Goal: Task Accomplishment & Management: Manage account settings

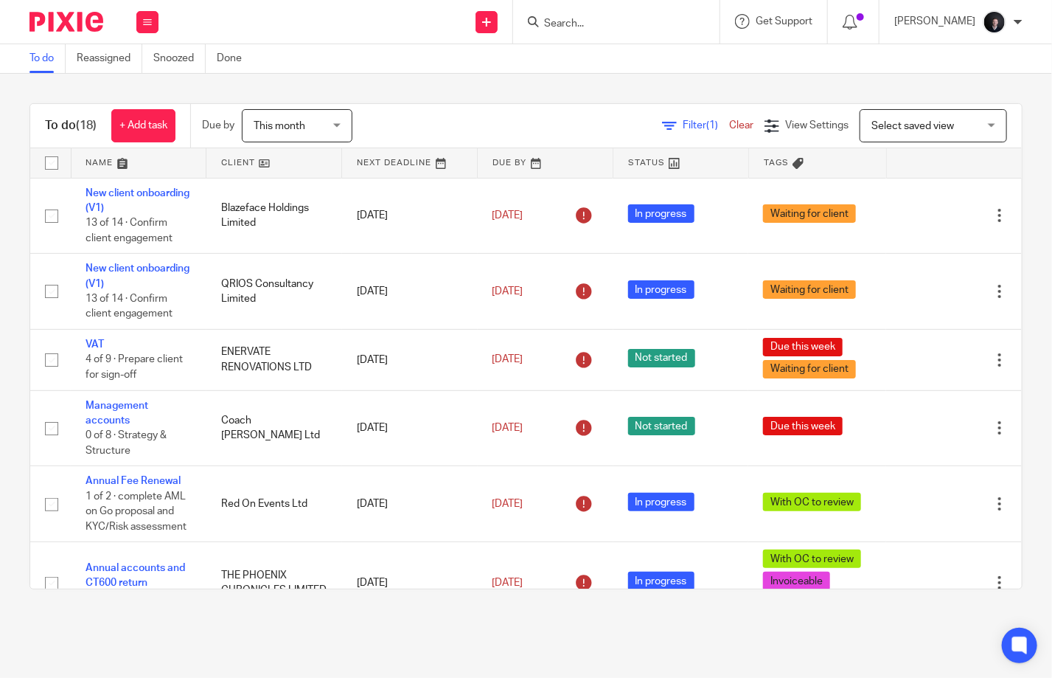
click at [579, 19] on input "Search" at bounding box center [609, 24] width 133 height 13
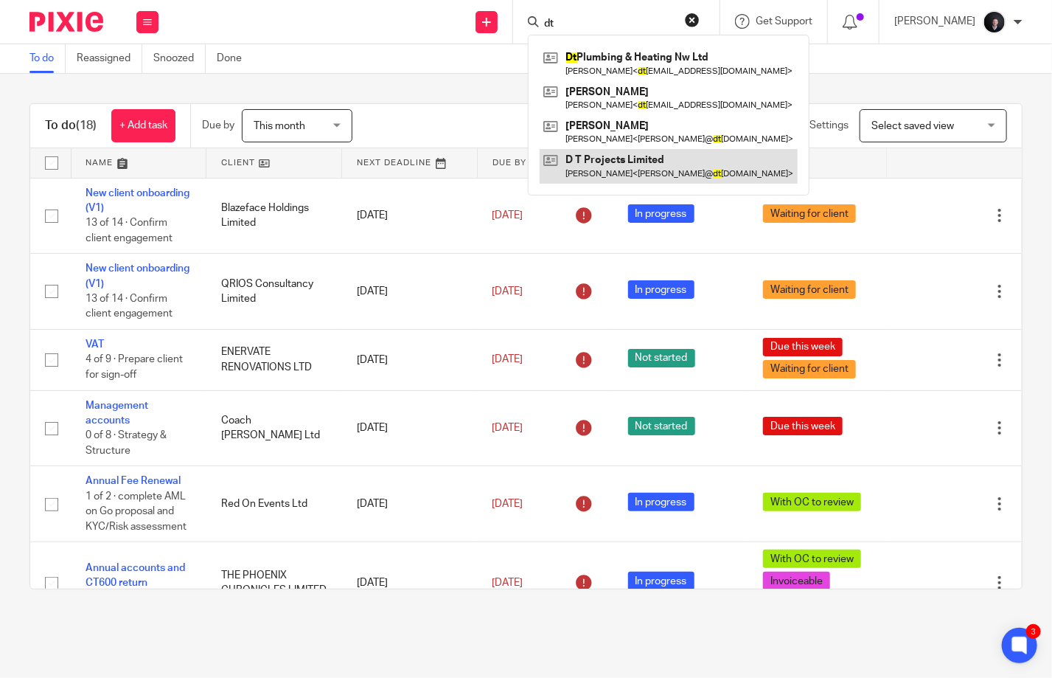
type input "dt"
click at [624, 167] on link at bounding box center [669, 166] width 258 height 34
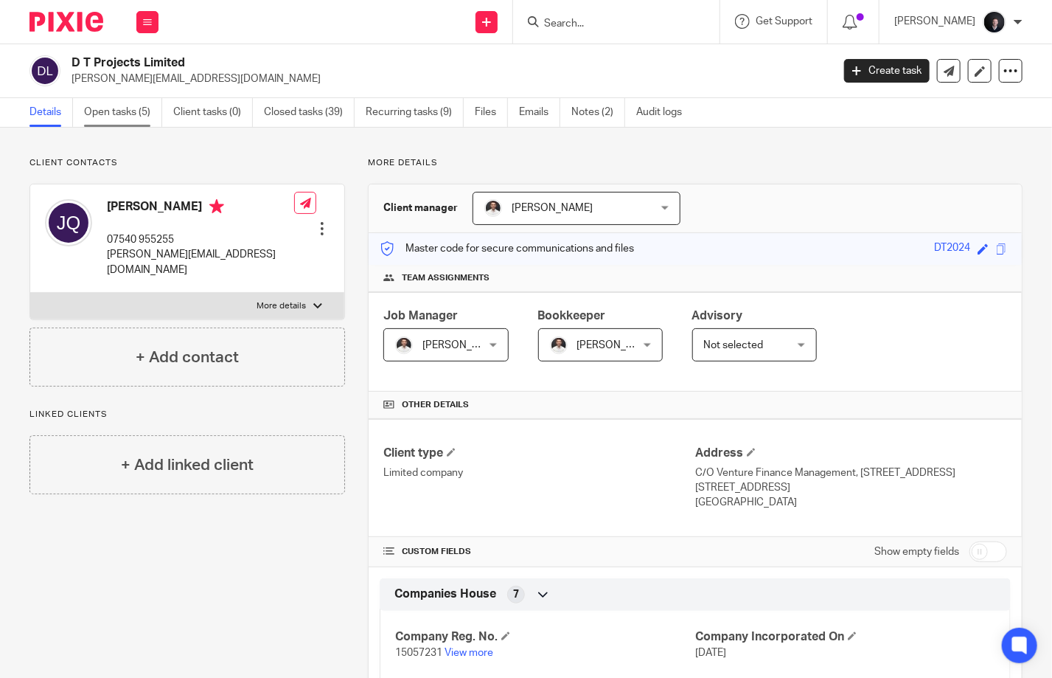
click at [125, 109] on link "Open tasks (5)" at bounding box center [123, 112] width 78 height 29
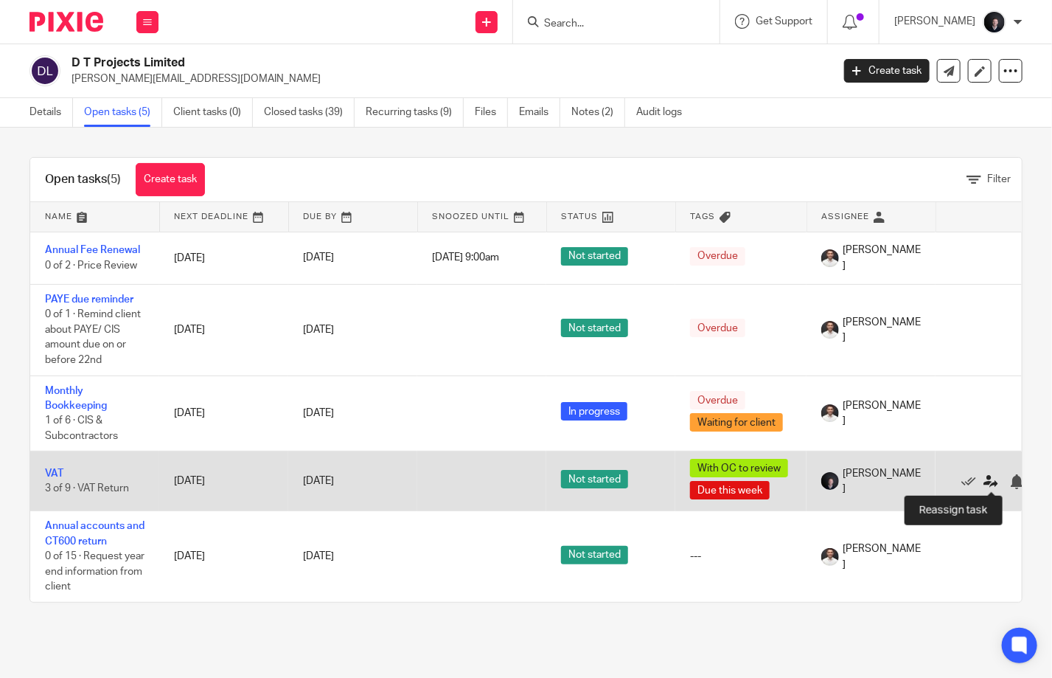
click at [990, 483] on icon at bounding box center [990, 481] width 15 height 15
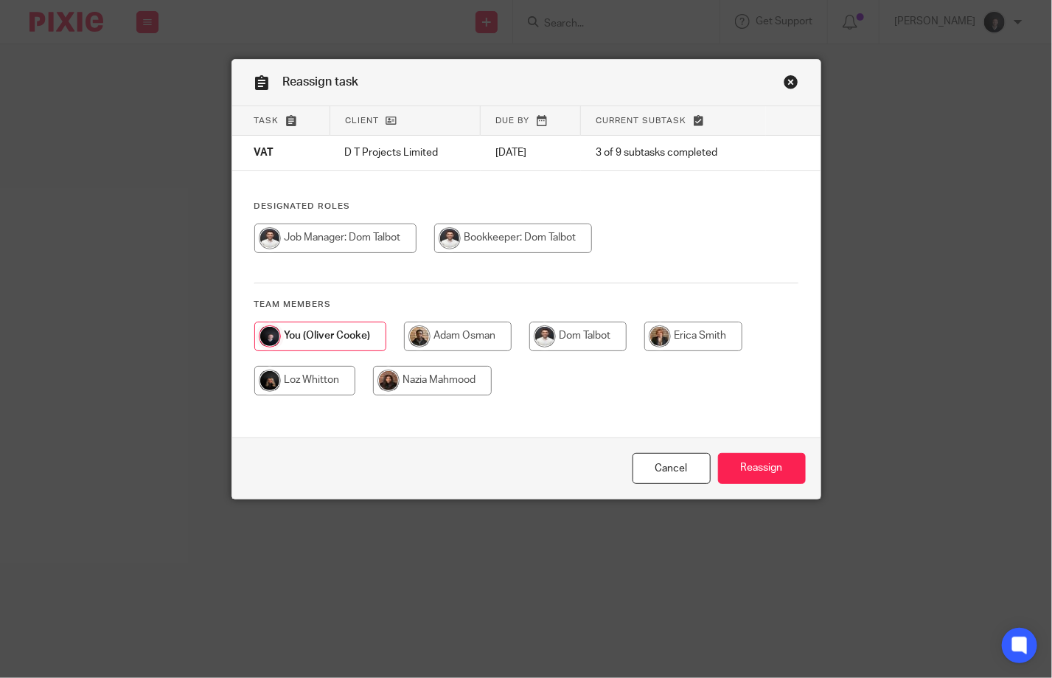
click at [338, 375] on input "radio" at bounding box center [304, 380] width 101 height 29
radio input "true"
click at [745, 460] on input "Reassign" at bounding box center [762, 469] width 88 height 32
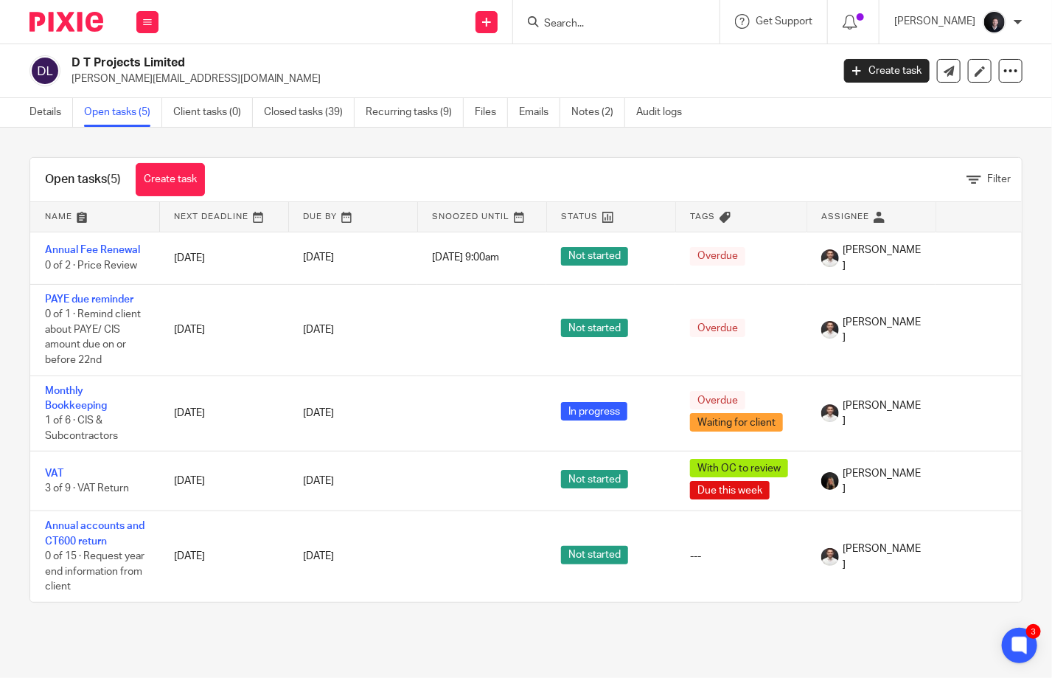
click at [85, 15] on img at bounding box center [66, 22] width 74 height 20
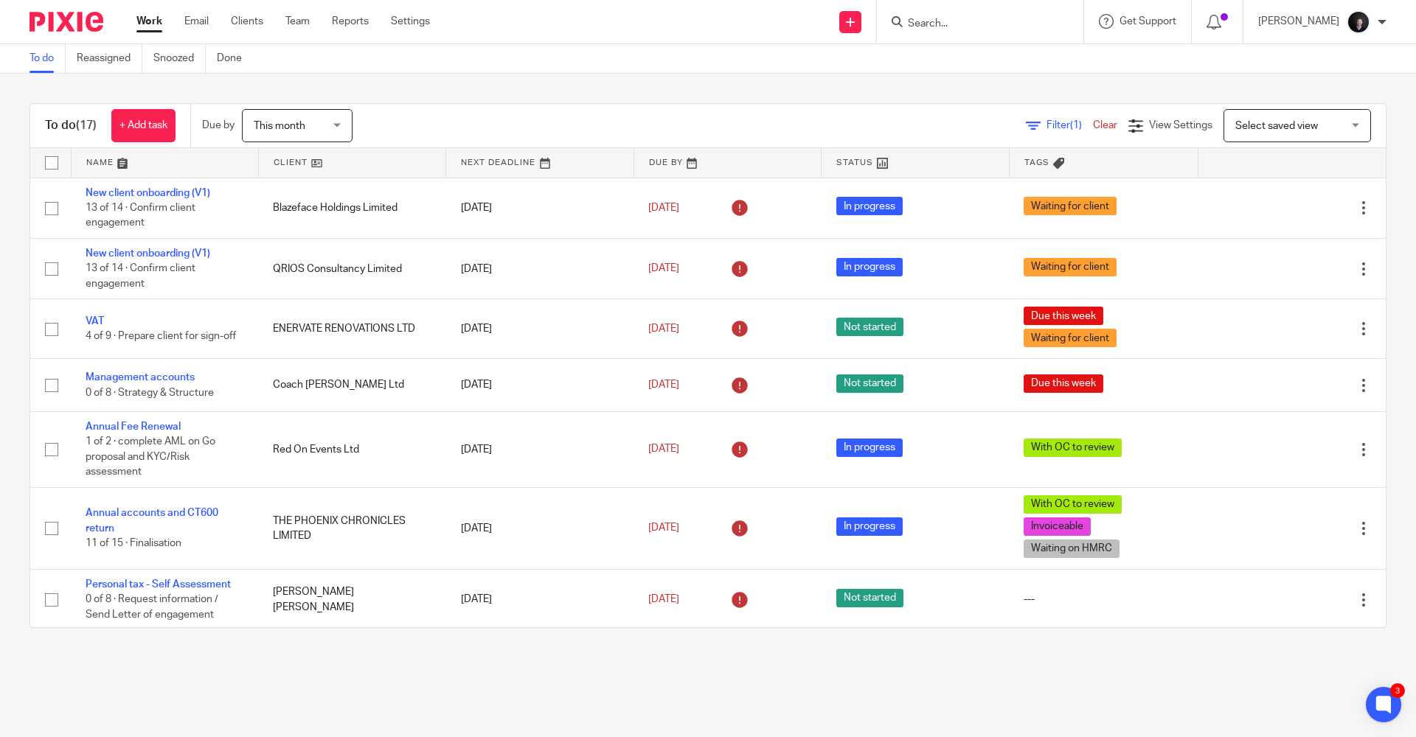
click at [113, 165] on link at bounding box center [165, 162] width 187 height 29
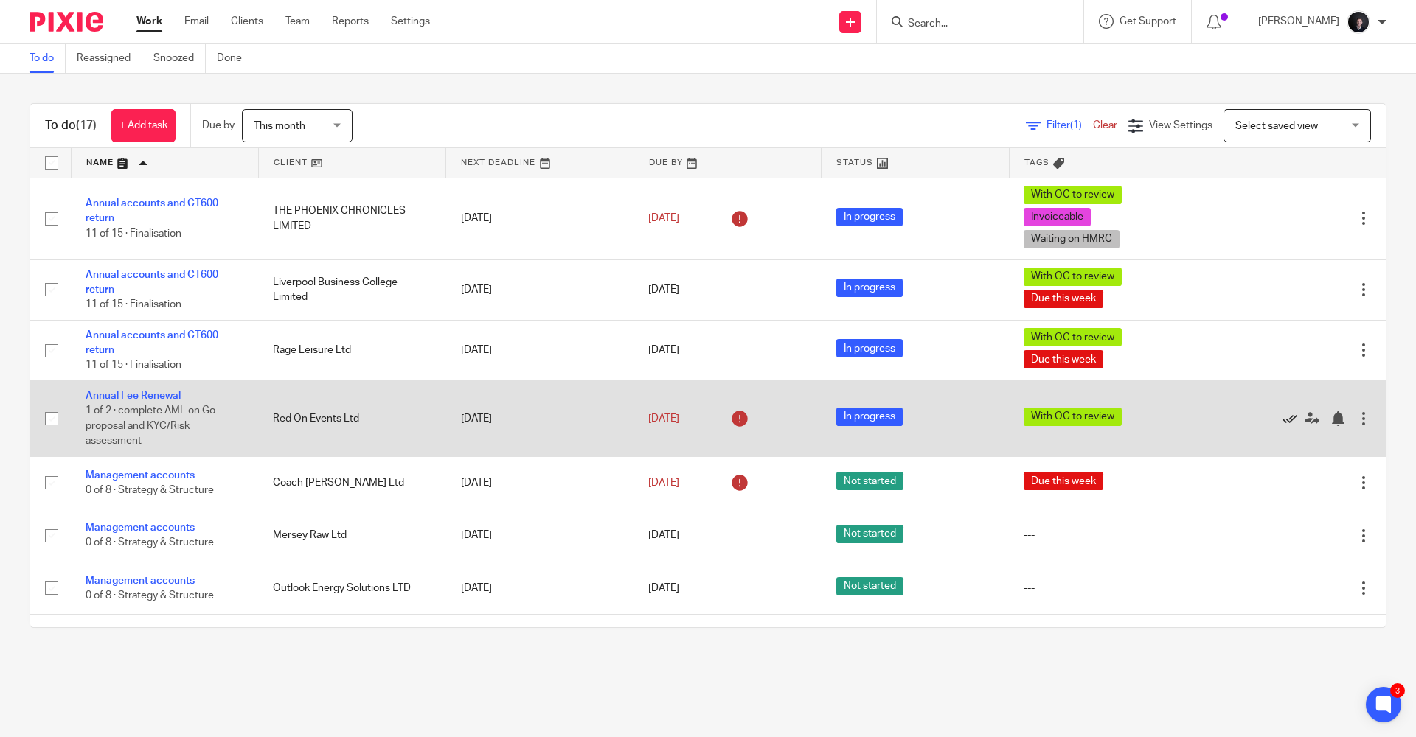
click at [1282, 418] on icon at bounding box center [1289, 418] width 15 height 15
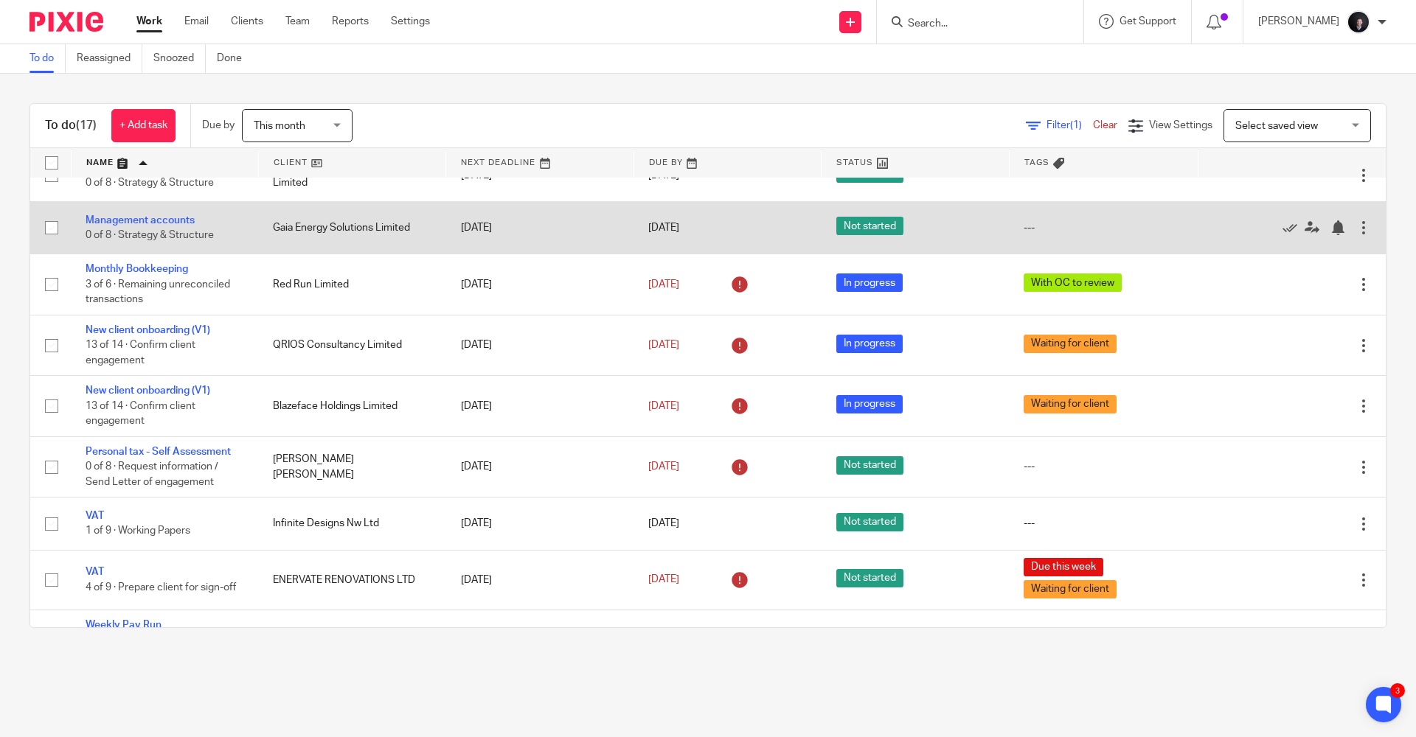
scroll to position [485, 0]
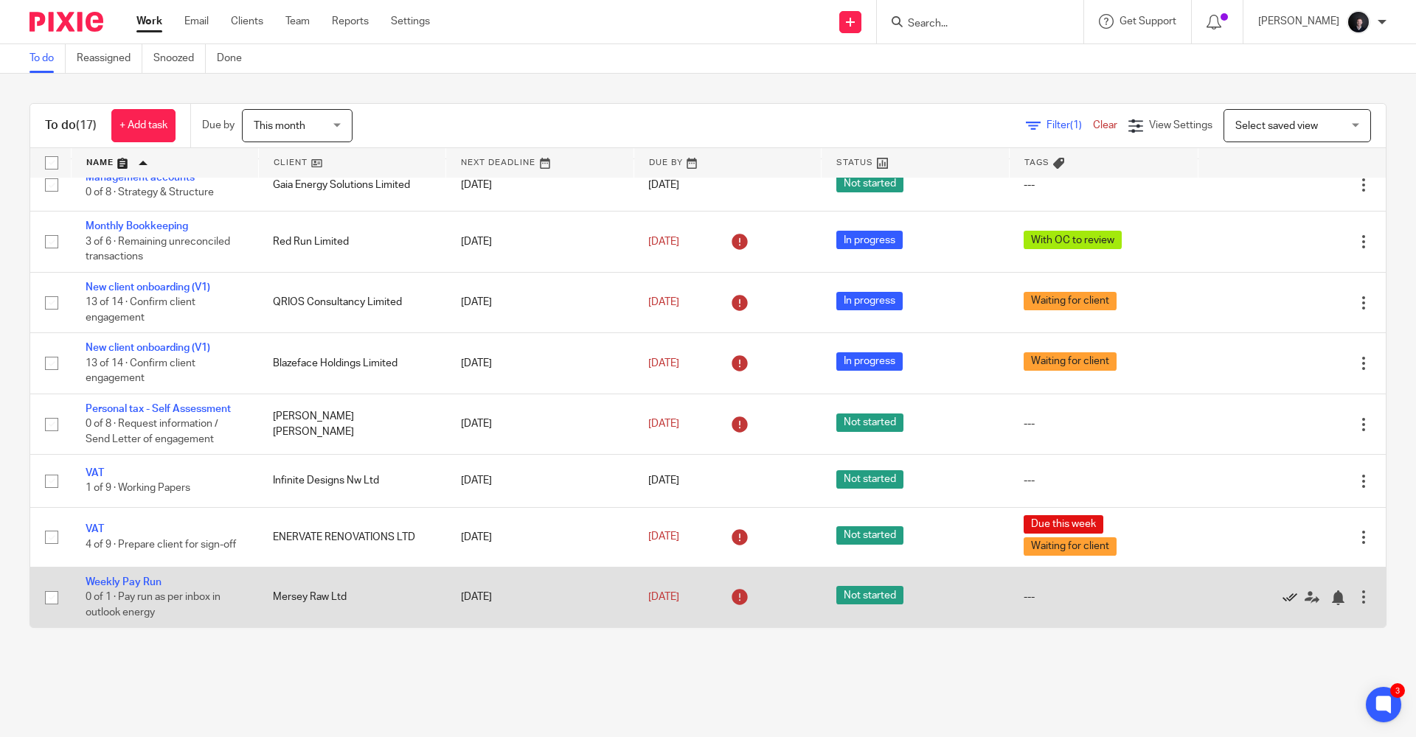
click at [1282, 598] on icon at bounding box center [1289, 598] width 15 height 15
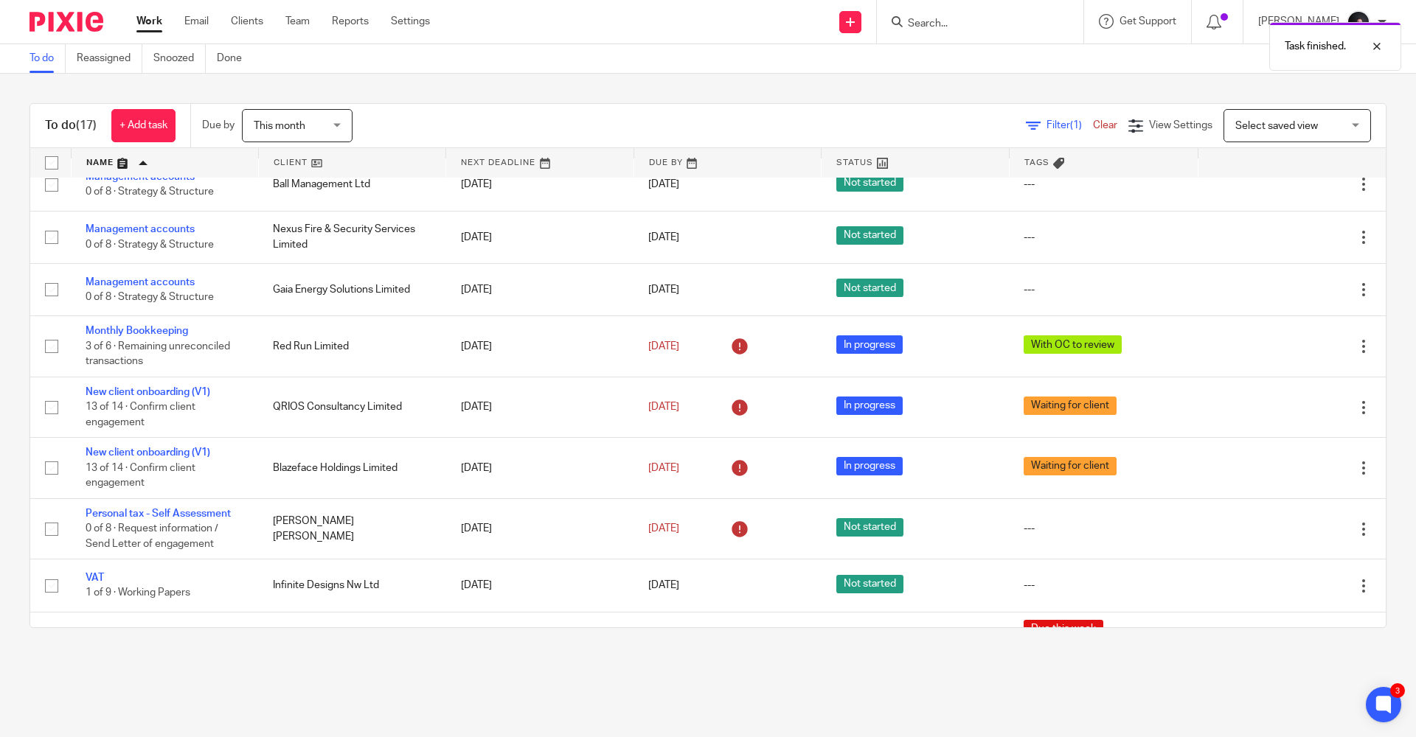
scroll to position [425, 0]
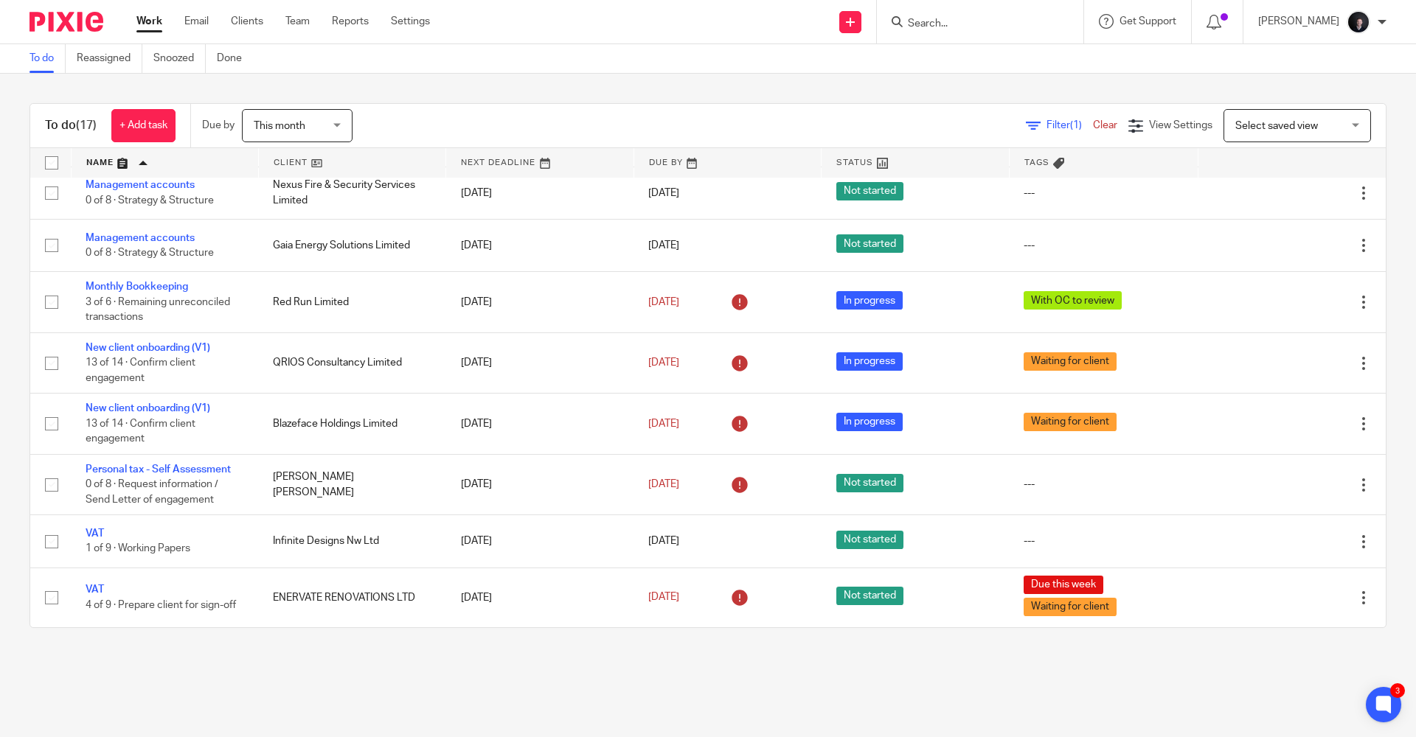
click at [151, 24] on link "Work" at bounding box center [149, 21] width 26 height 15
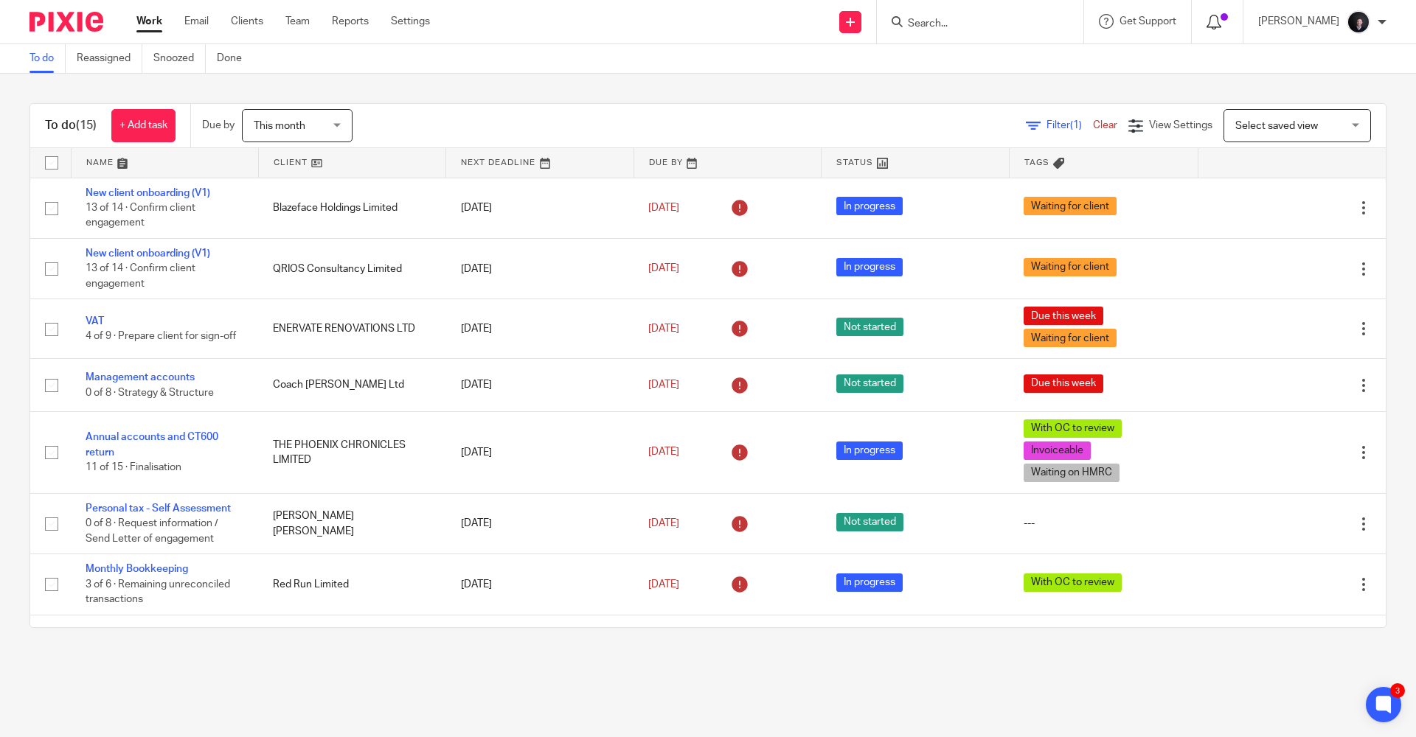
click at [1221, 19] on icon at bounding box center [1213, 22] width 15 height 15
click at [1221, 24] on icon at bounding box center [1213, 22] width 15 height 15
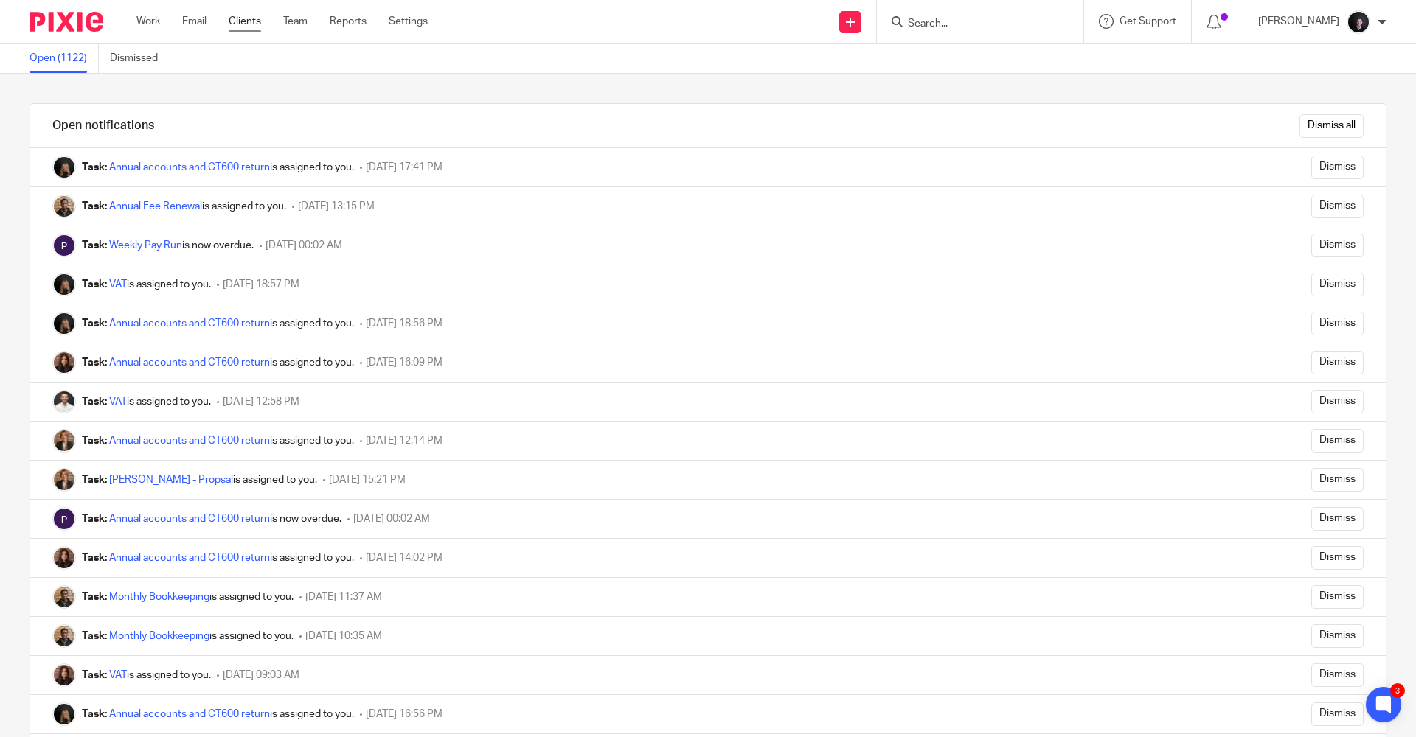
click at [240, 15] on link "Clients" at bounding box center [245, 21] width 32 height 15
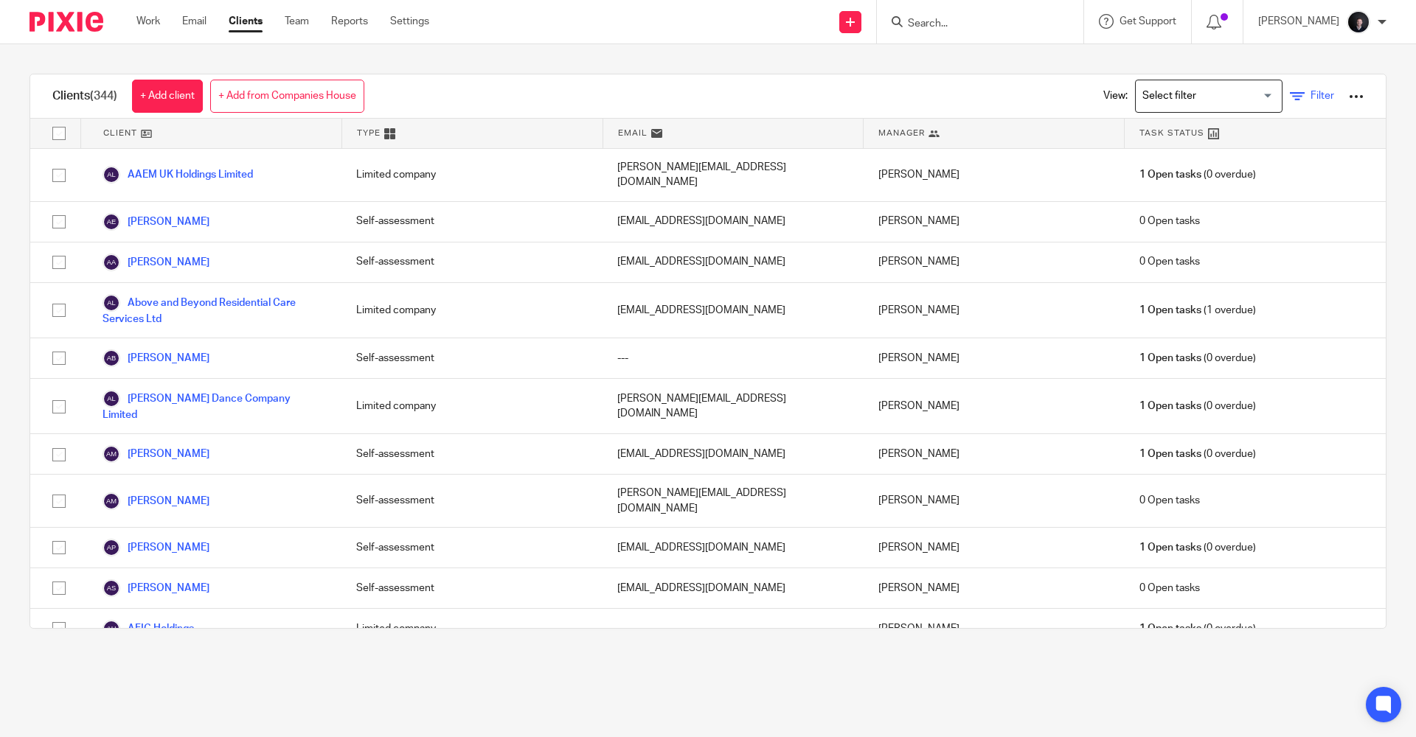
click at [1310, 91] on span "Filter" at bounding box center [1322, 96] width 24 height 10
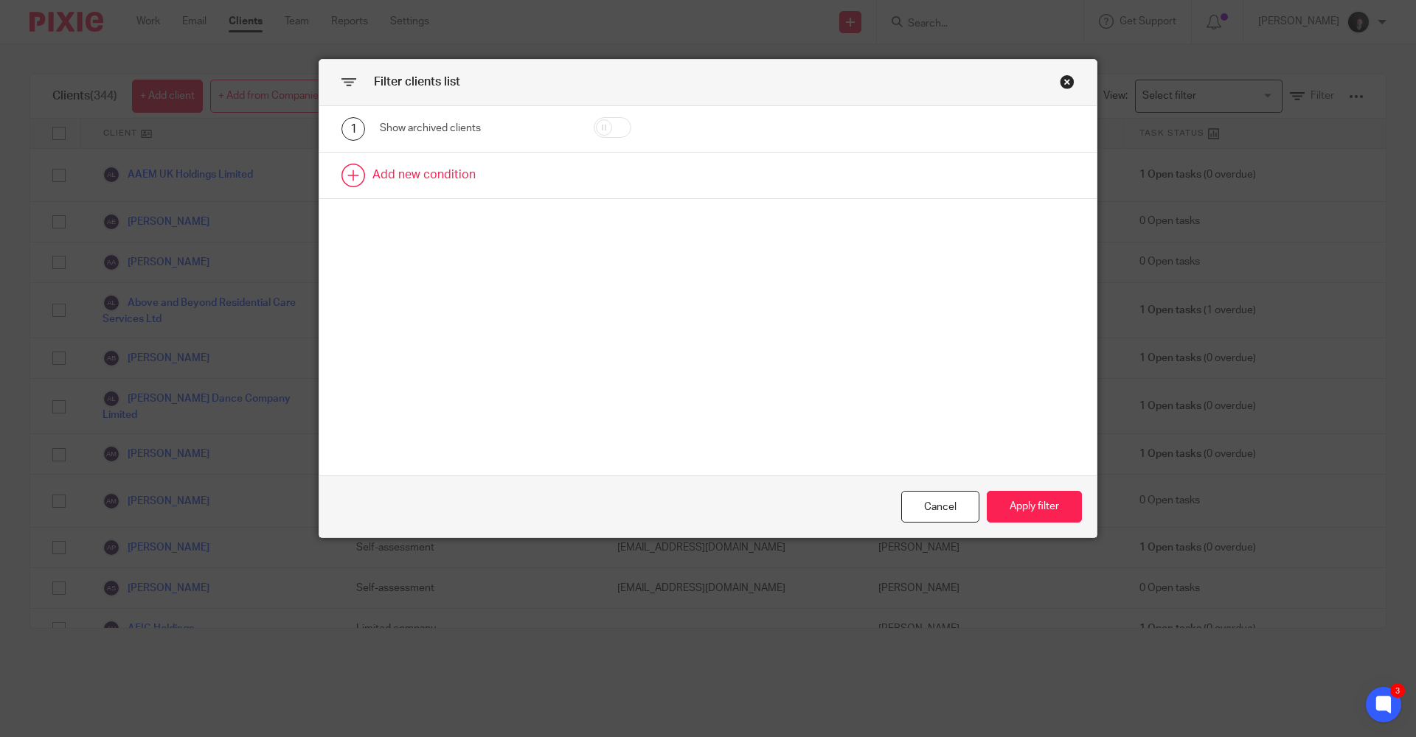
click at [511, 167] on link at bounding box center [707, 176] width 777 height 46
click at [418, 170] on div "Field" at bounding box center [462, 179] width 142 height 31
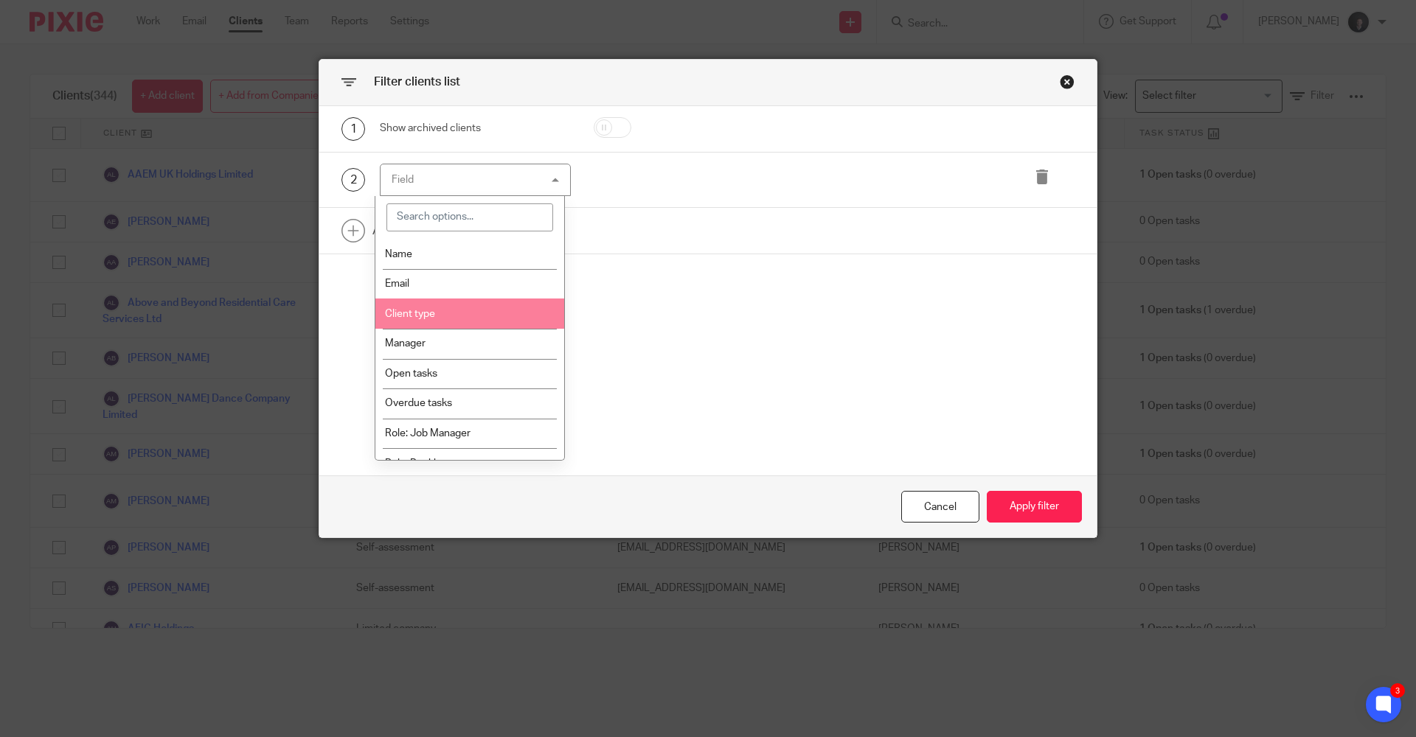
click at [424, 323] on li "Client type" at bounding box center [469, 314] width 189 height 30
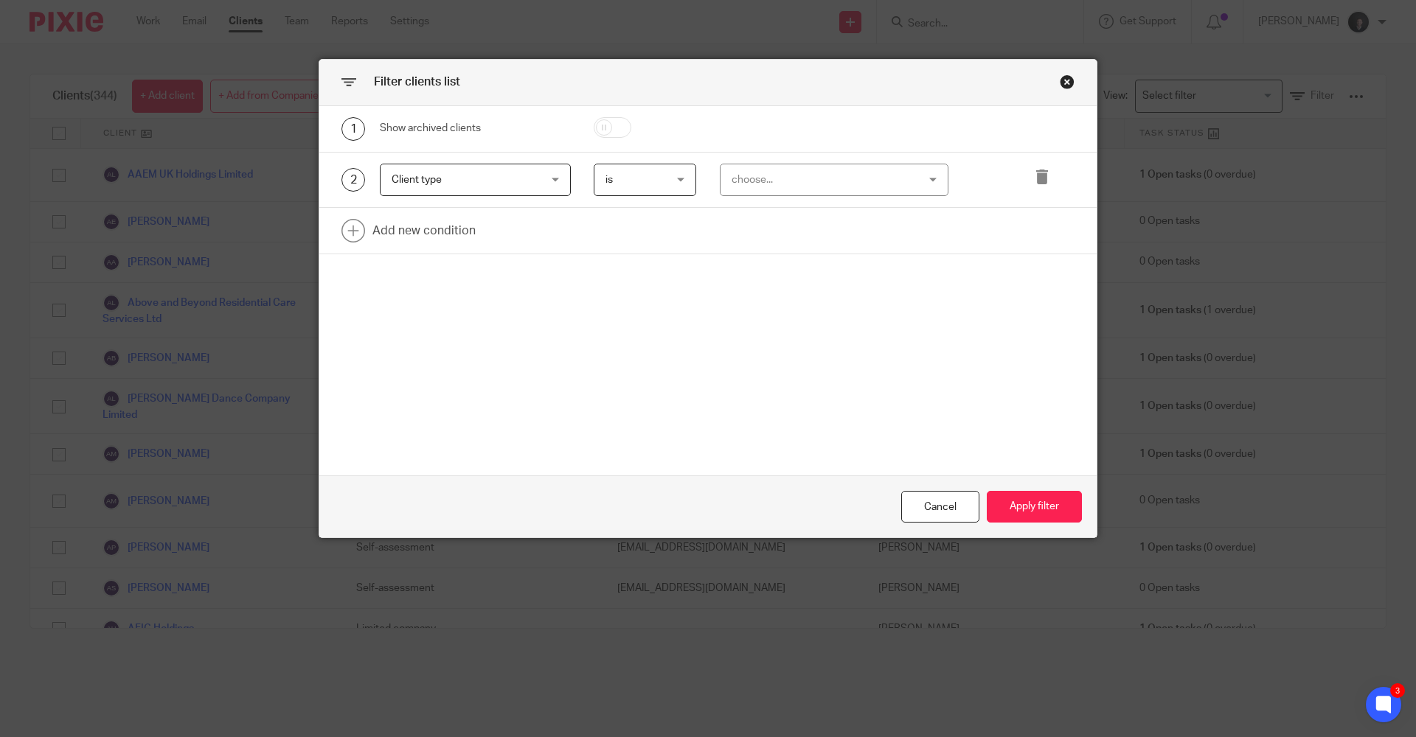
click at [859, 181] on div "choose..." at bounding box center [817, 179] width 173 height 31
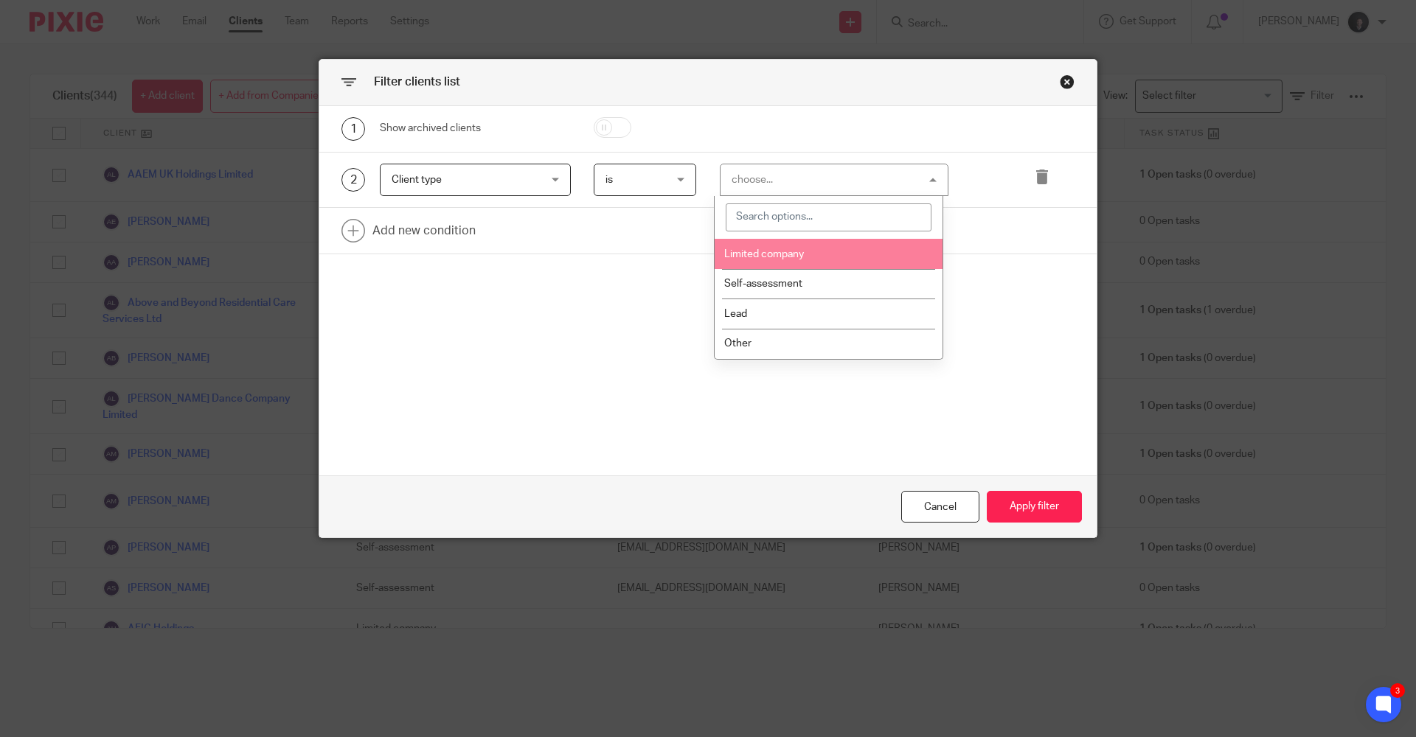
click at [816, 247] on li "Limited company" at bounding box center [828, 254] width 228 height 30
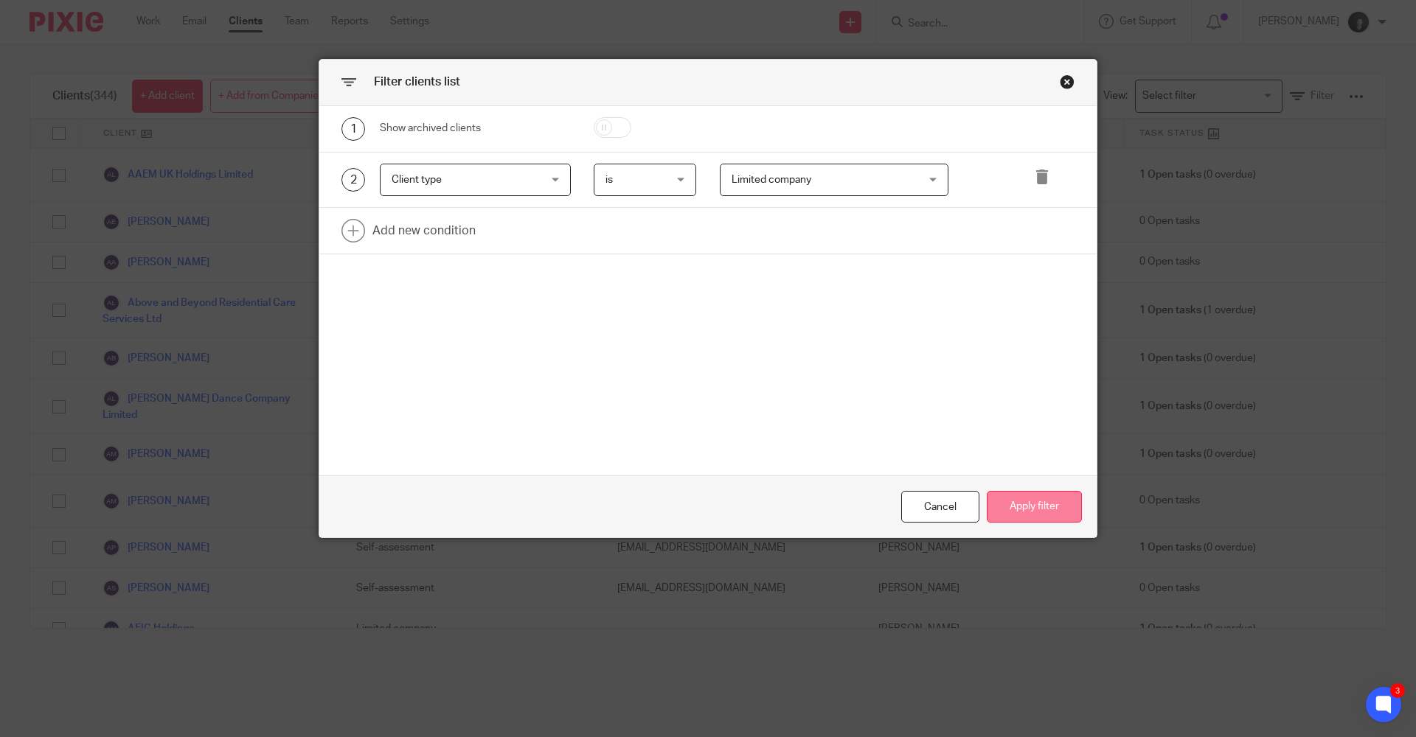
drag, startPoint x: 1027, startPoint y: 508, endPoint x: 1001, endPoint y: 493, distance: 29.7
click at [1010, 498] on button "Apply filter" at bounding box center [1033, 507] width 95 height 32
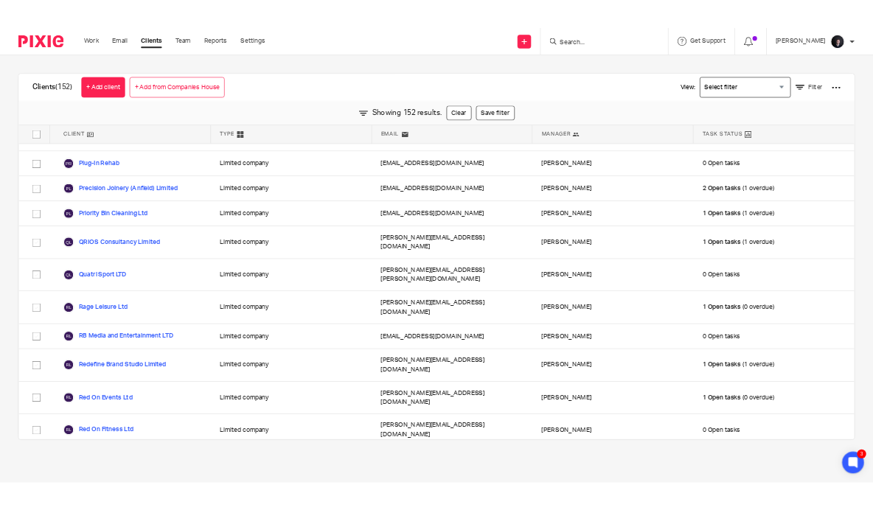
scroll to position [5234, 0]
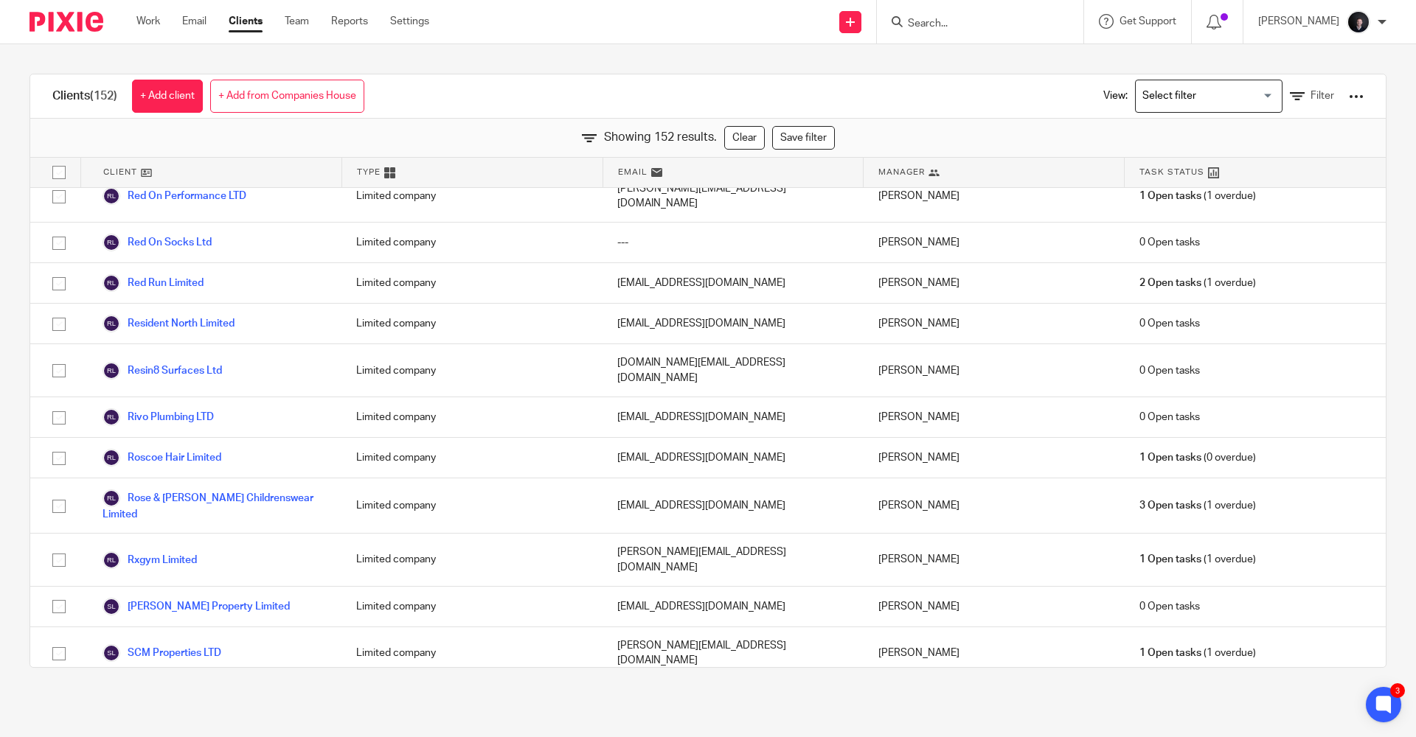
click at [1348, 98] on div at bounding box center [1355, 96] width 15 height 15
click at [1236, 167] on link "Export clients to CSV file" at bounding box center [1237, 174] width 205 height 22
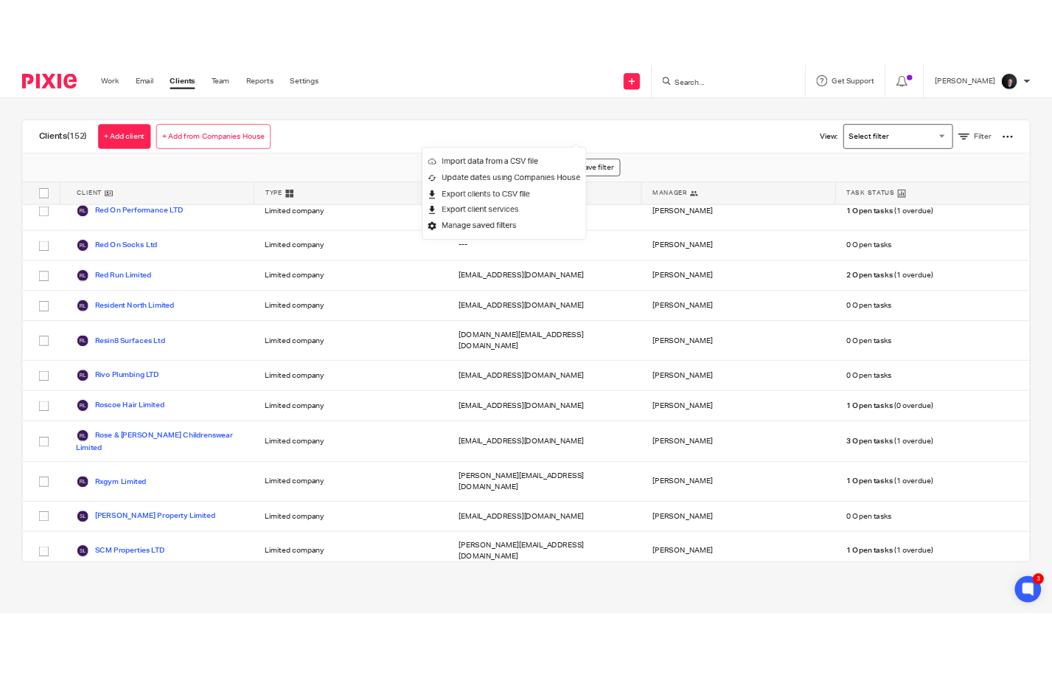
scroll to position [5196, 0]
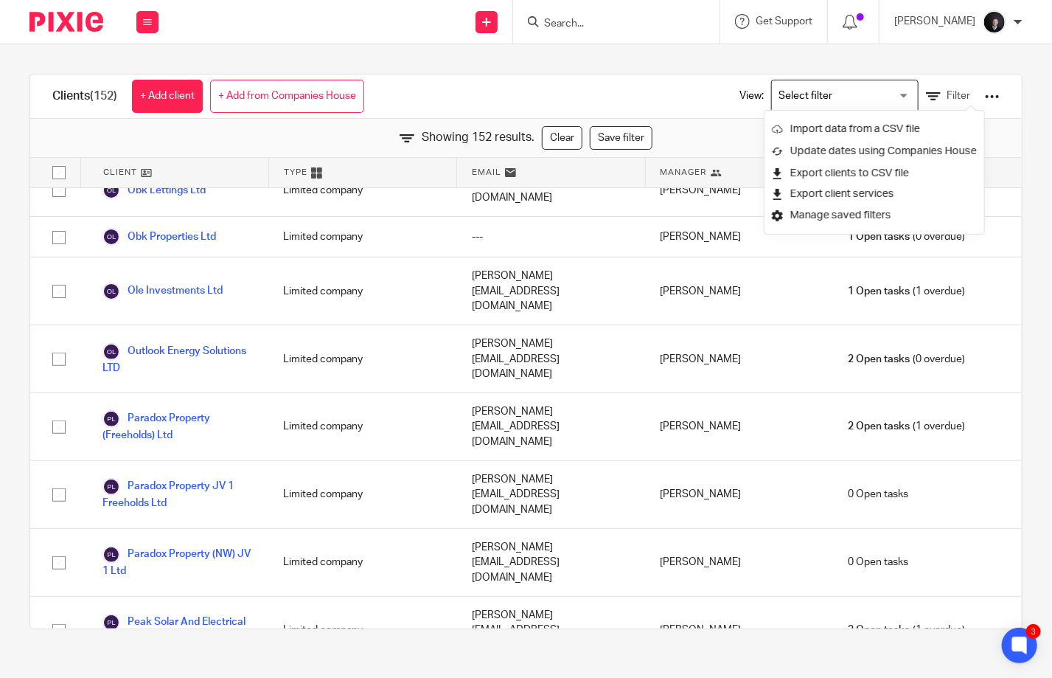
click at [579, 21] on input "Search" at bounding box center [609, 24] width 133 height 13
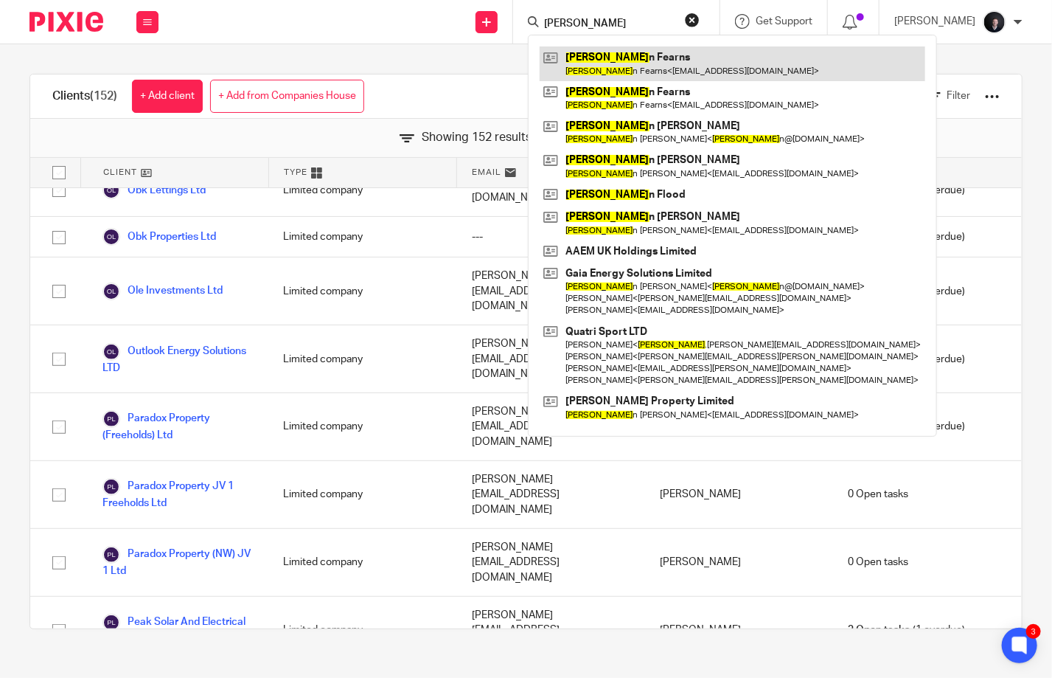
type input "steve"
click at [641, 63] on link at bounding box center [733, 63] width 386 height 34
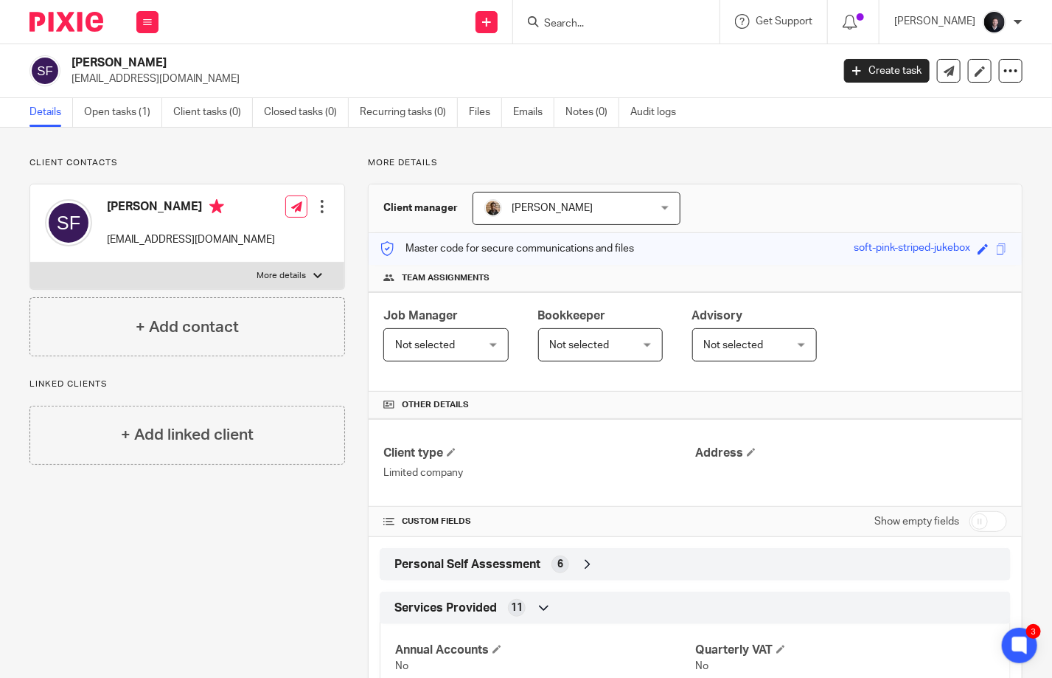
click at [327, 207] on div "Steven Fearns stefandfplumbing@gmail.com Edit contact Create client from contac…" at bounding box center [187, 223] width 314 height 78
click at [318, 209] on div at bounding box center [322, 206] width 15 height 15
click at [266, 240] on link "Edit contact" at bounding box center [253, 238] width 141 height 21
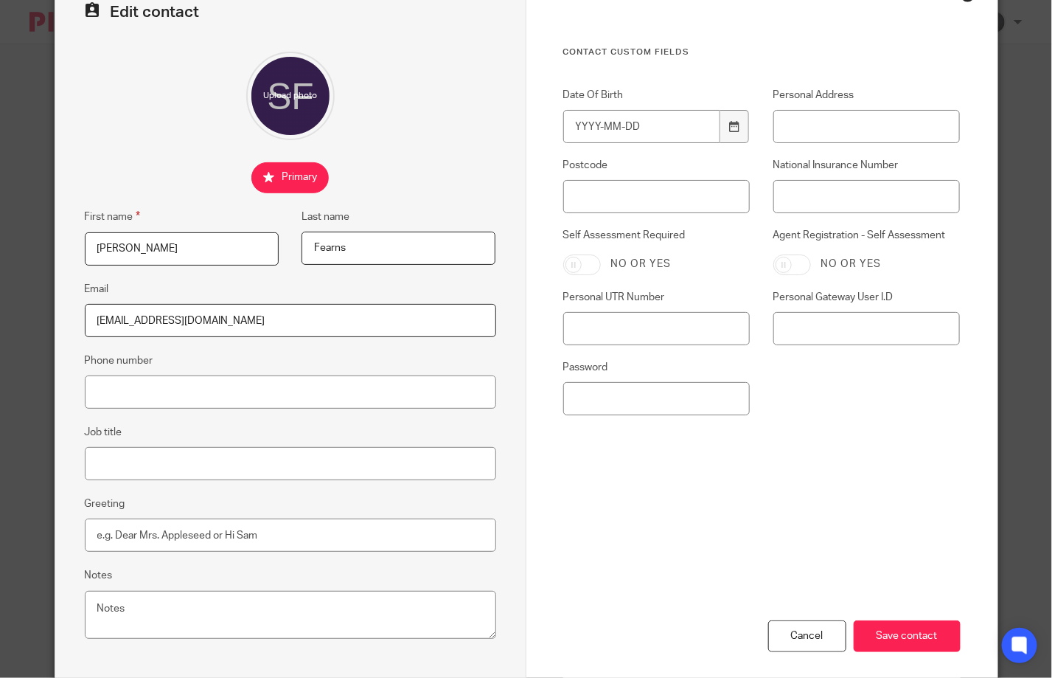
scroll to position [157, 0]
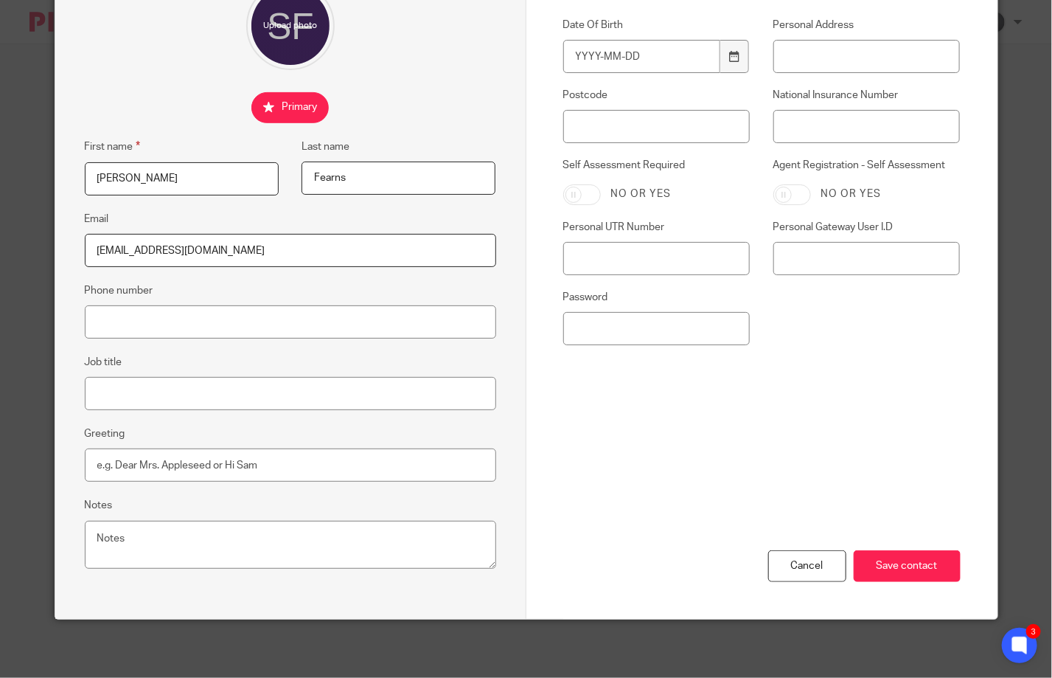
drag, startPoint x: 781, startPoint y: 571, endPoint x: 628, endPoint y: 448, distance: 196.7
click at [781, 570] on div "Cancel" at bounding box center [807, 566] width 78 height 32
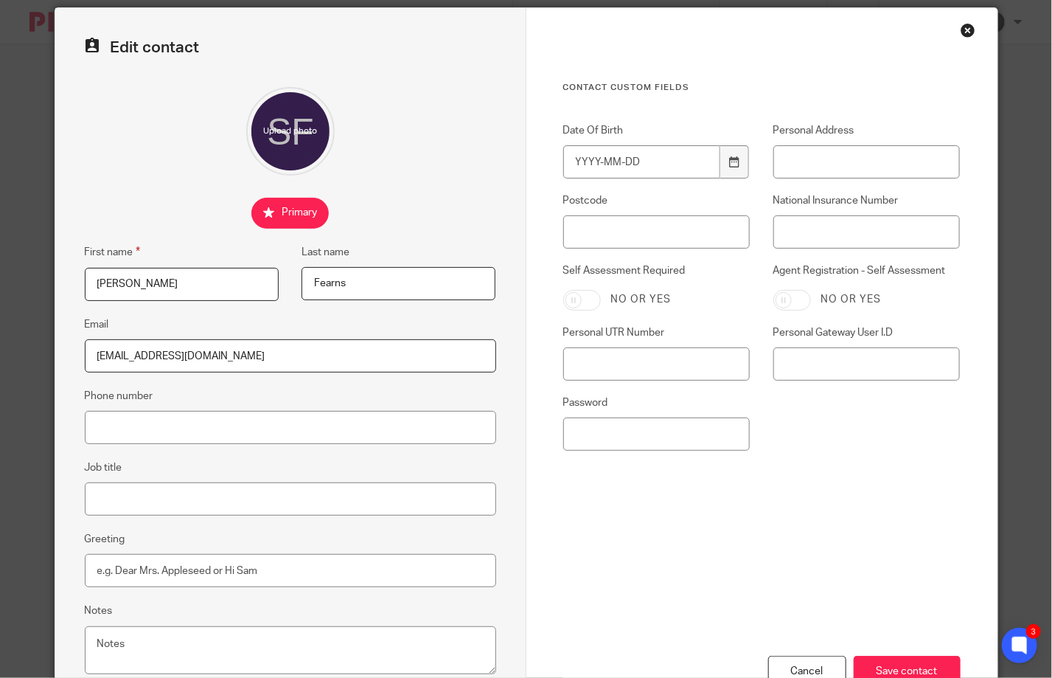
scroll to position [0, 0]
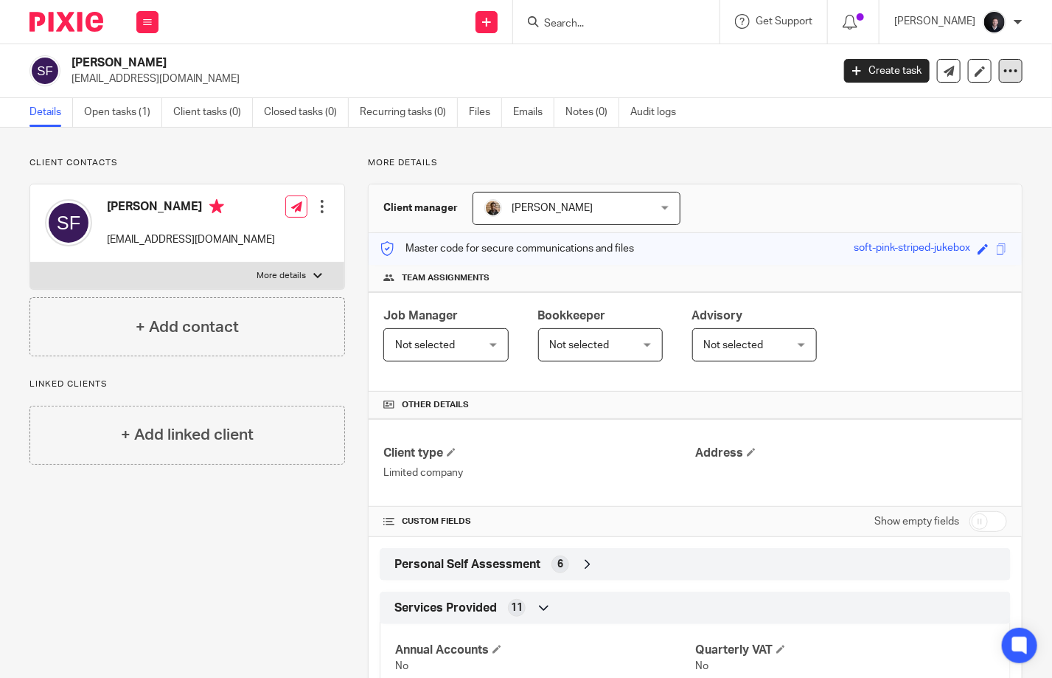
click at [1003, 74] on icon at bounding box center [1010, 70] width 15 height 15
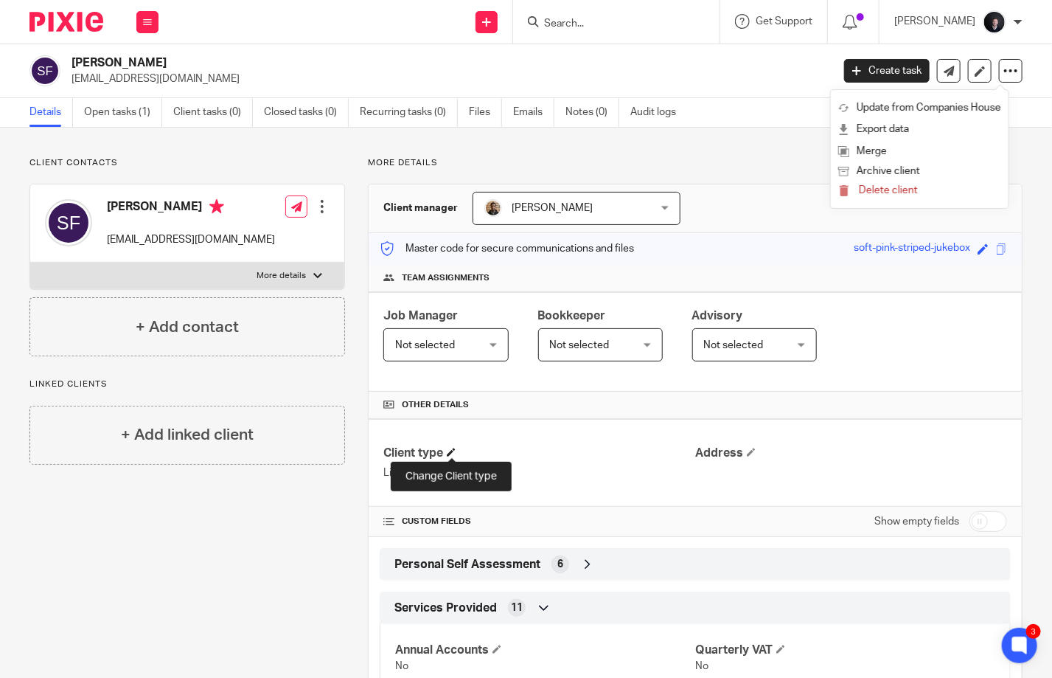
click at [450, 452] on span at bounding box center [451, 452] width 9 height 9
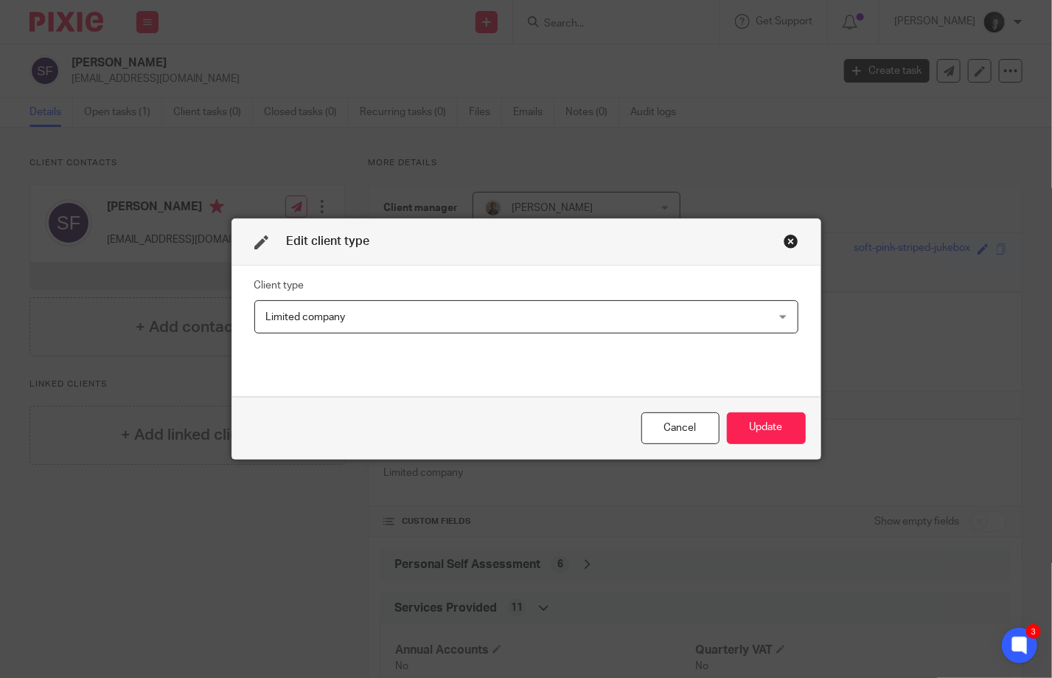
click at [370, 319] on span "Limited company" at bounding box center [478, 316] width 425 height 31
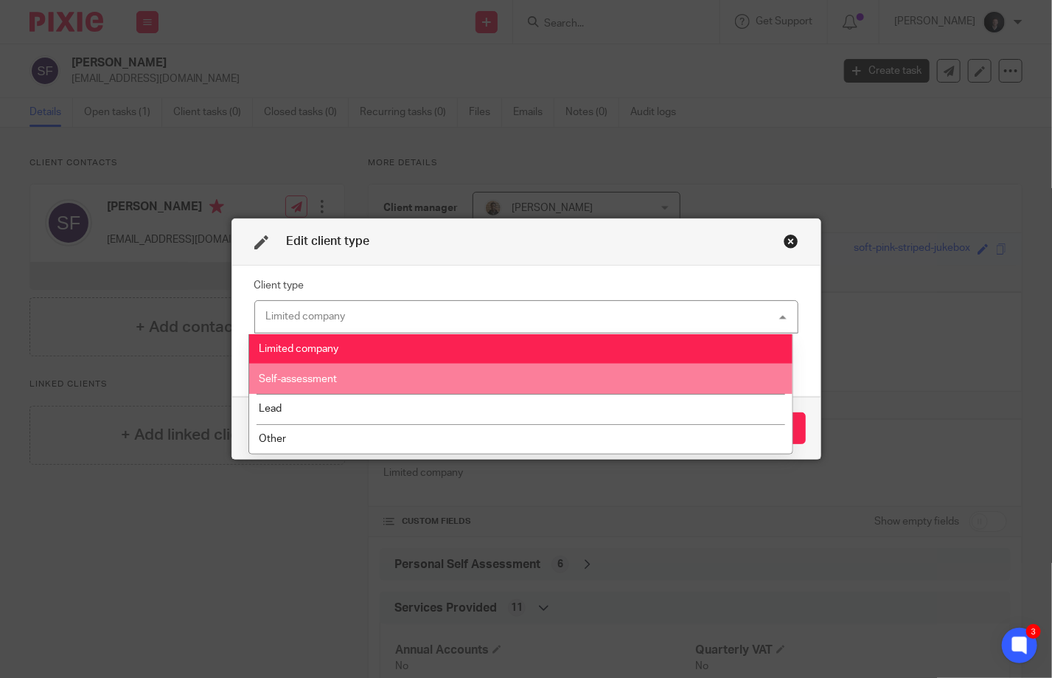
click at [347, 372] on li "Self-assessment" at bounding box center [520, 378] width 543 height 30
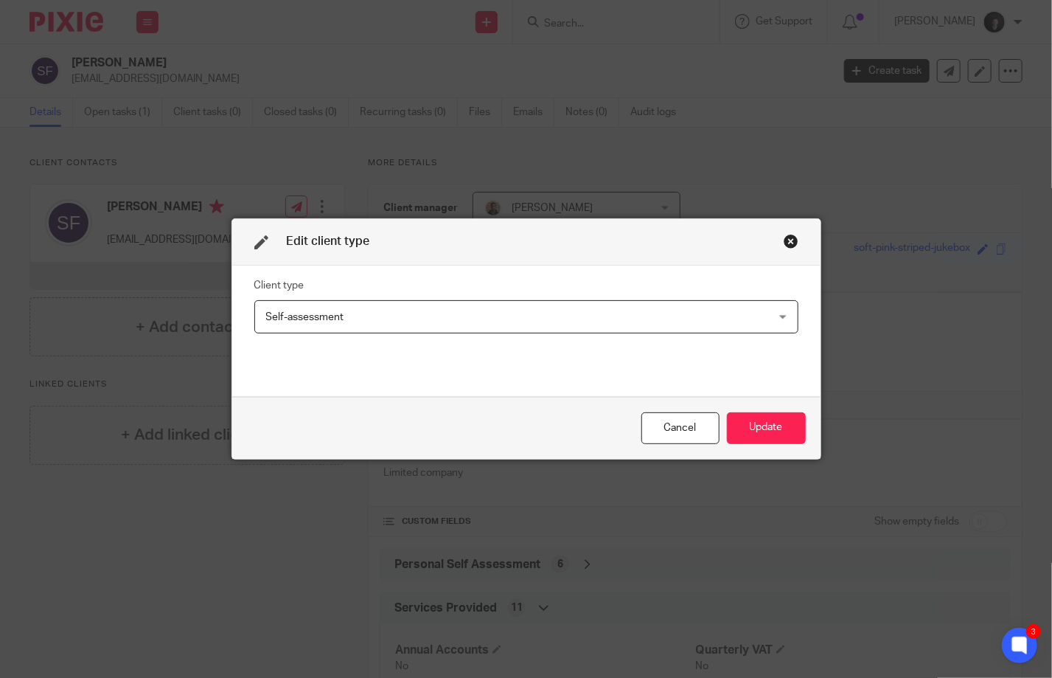
drag, startPoint x: 751, startPoint y: 434, endPoint x: 735, endPoint y: 389, distance: 47.6
click at [751, 433] on button "Update" at bounding box center [766, 428] width 79 height 32
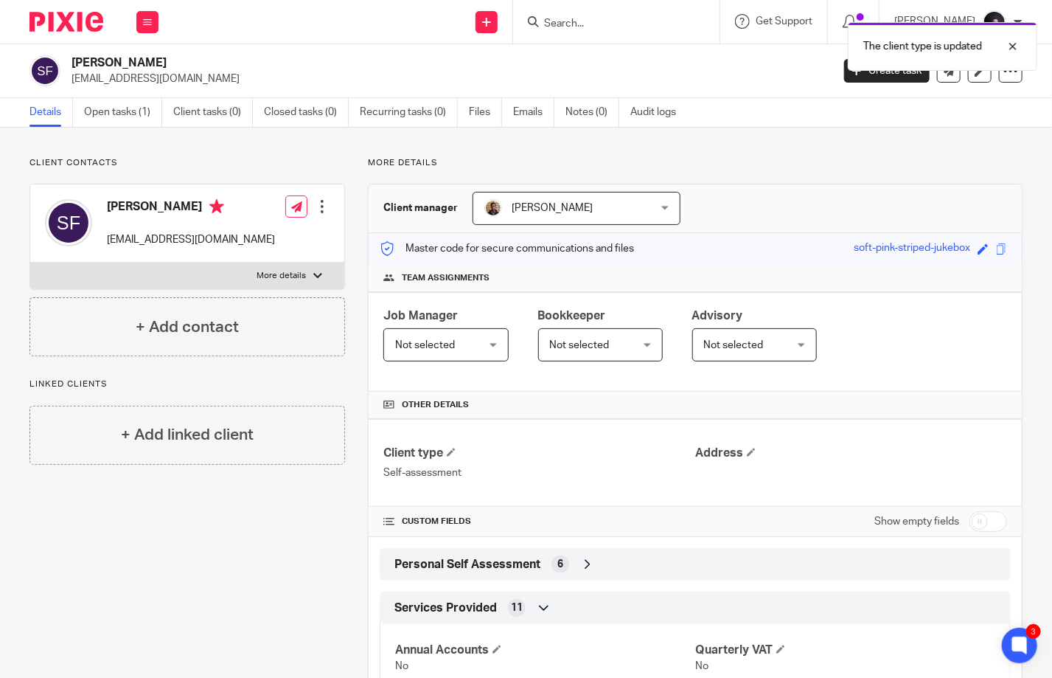
click at [594, 19] on div "The client type is updated" at bounding box center [782, 43] width 512 height 56
click at [578, 21] on div "The client type is updated" at bounding box center [782, 43] width 512 height 56
click at [84, 27] on img at bounding box center [66, 22] width 74 height 20
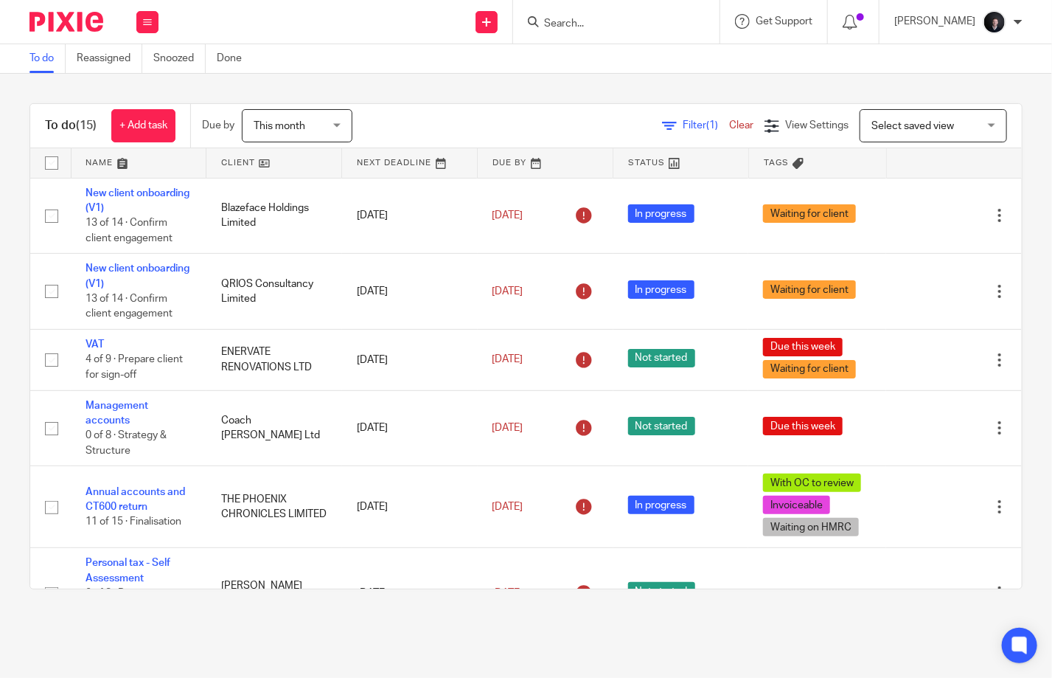
click at [585, 25] on input "Search" at bounding box center [609, 24] width 133 height 13
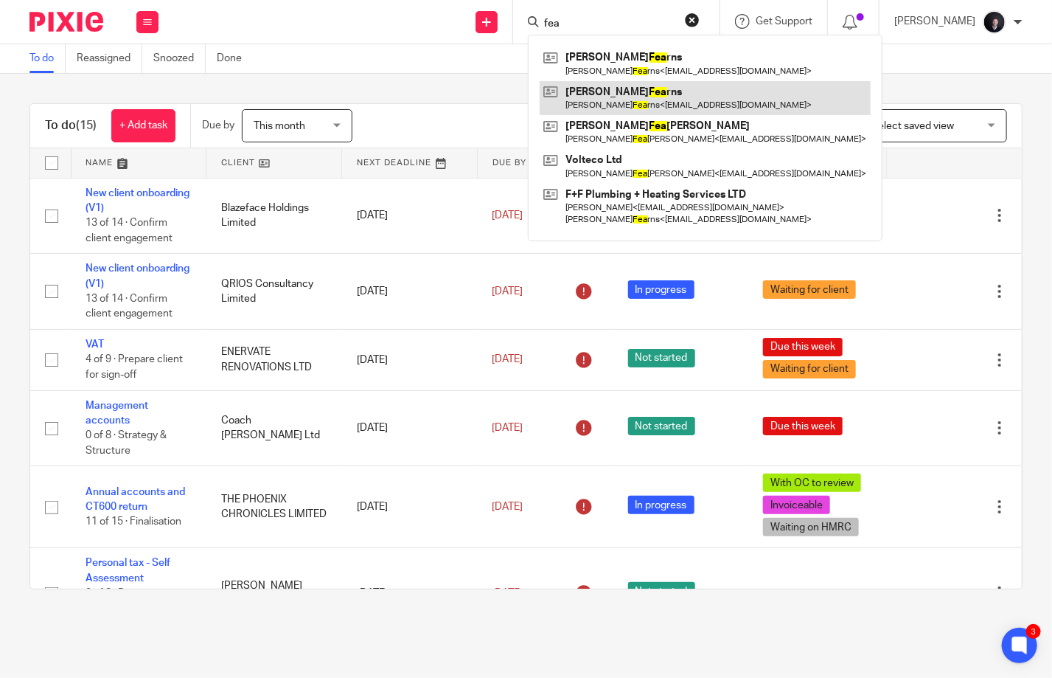
type input "fea"
click at [669, 108] on link at bounding box center [705, 98] width 331 height 34
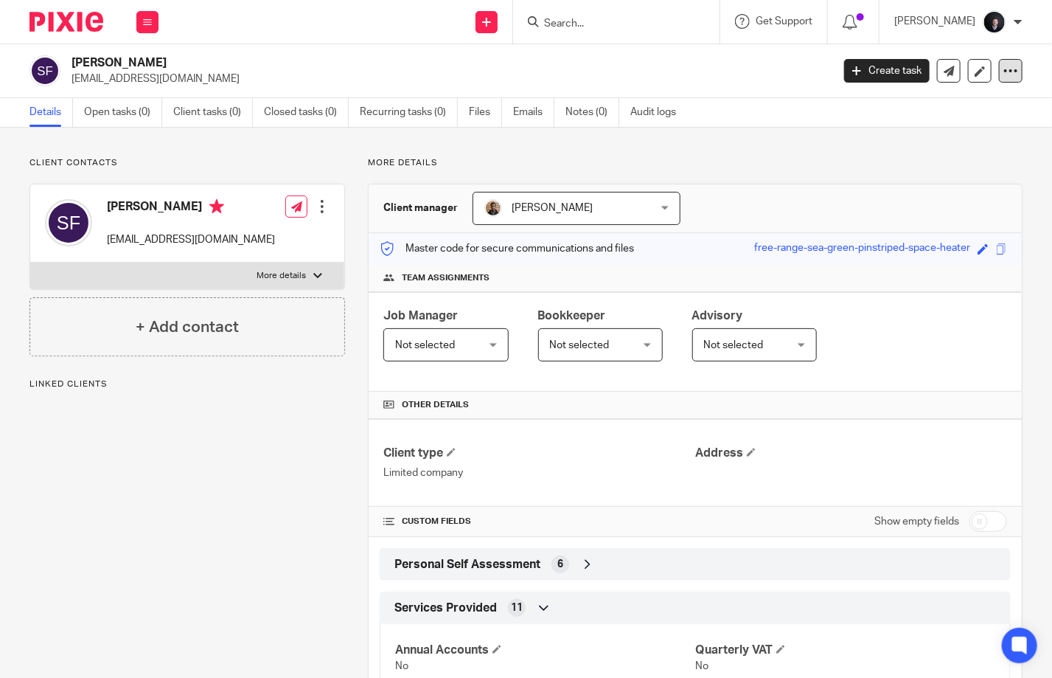
click at [1003, 67] on icon at bounding box center [1010, 70] width 15 height 15
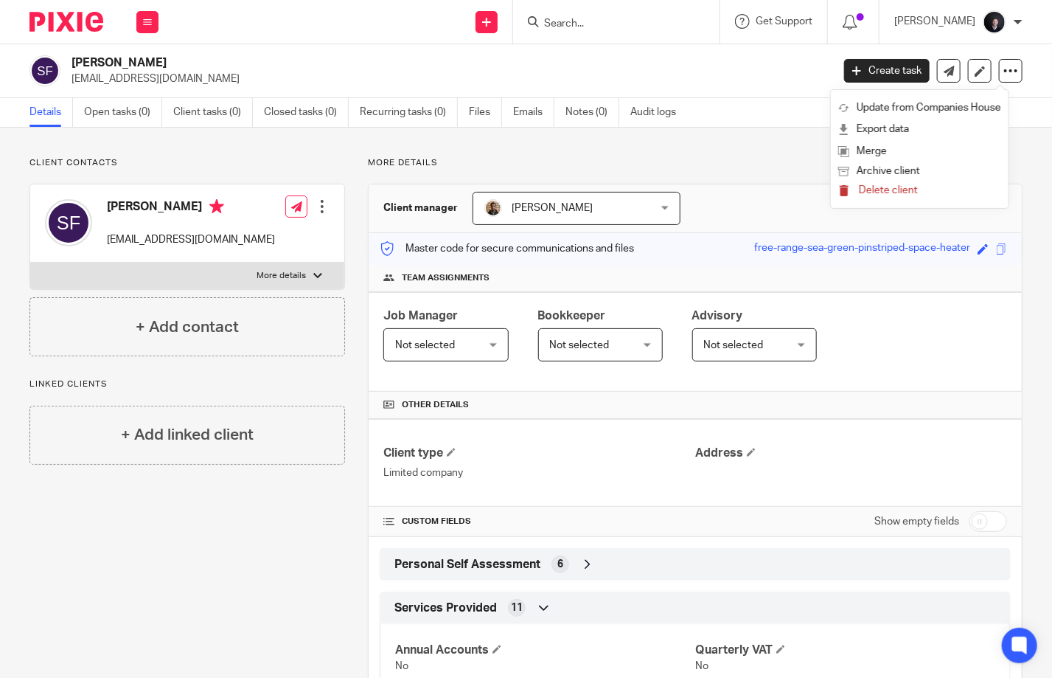
click at [905, 193] on span "Delete client" at bounding box center [888, 190] width 59 height 10
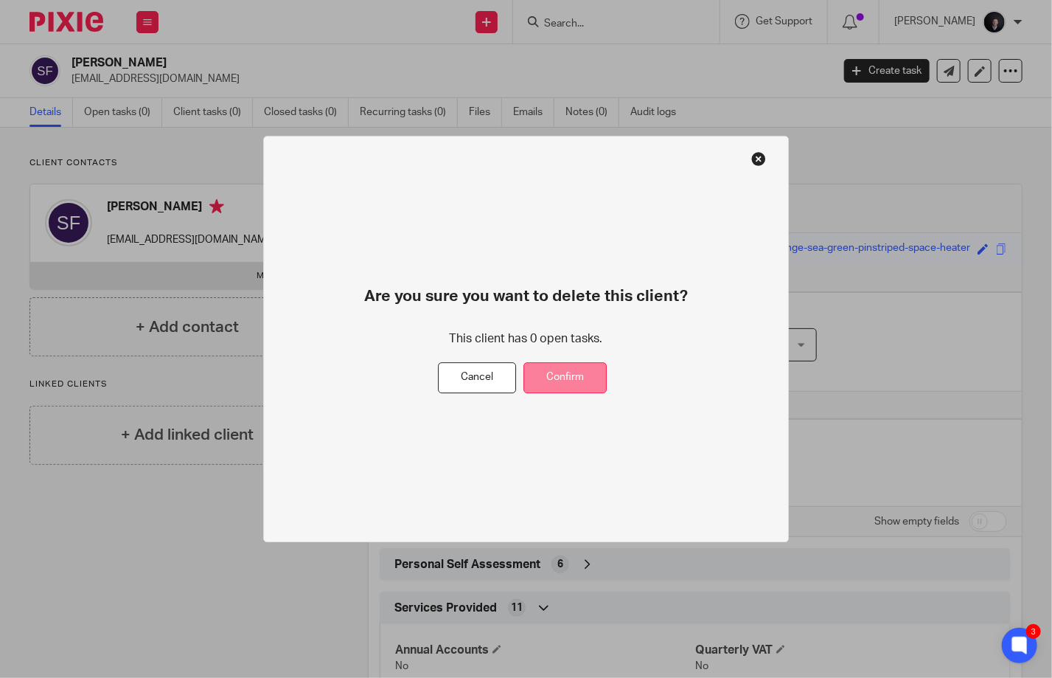
click at [564, 379] on button "Confirm" at bounding box center [564, 378] width 83 height 32
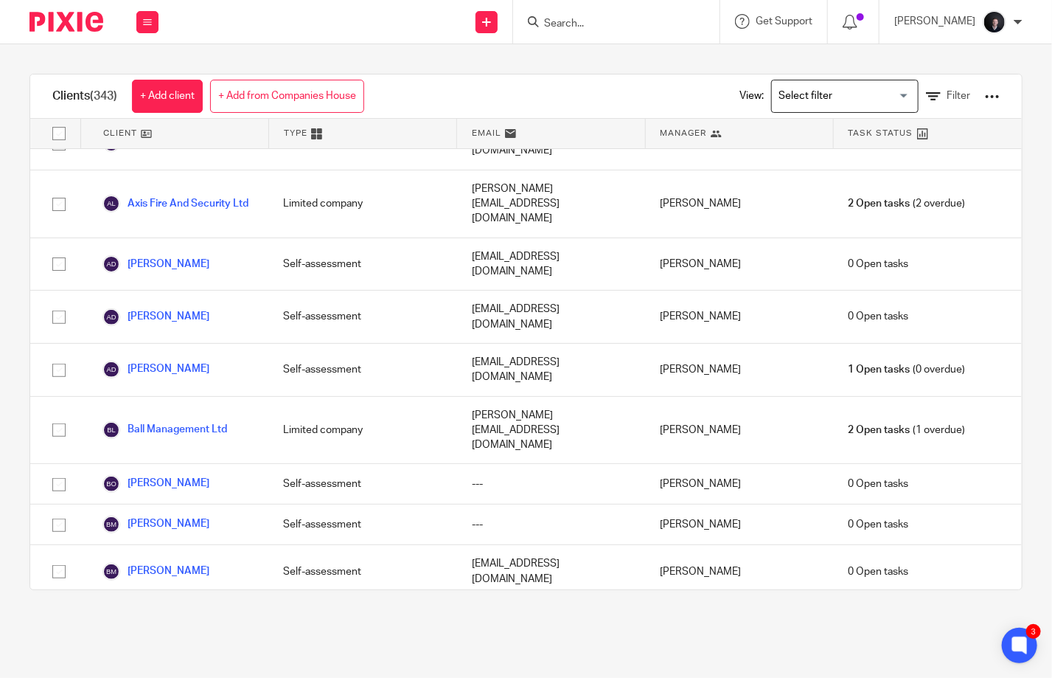
scroll to position [1917, 0]
click at [630, 27] on input "Search" at bounding box center [609, 24] width 133 height 13
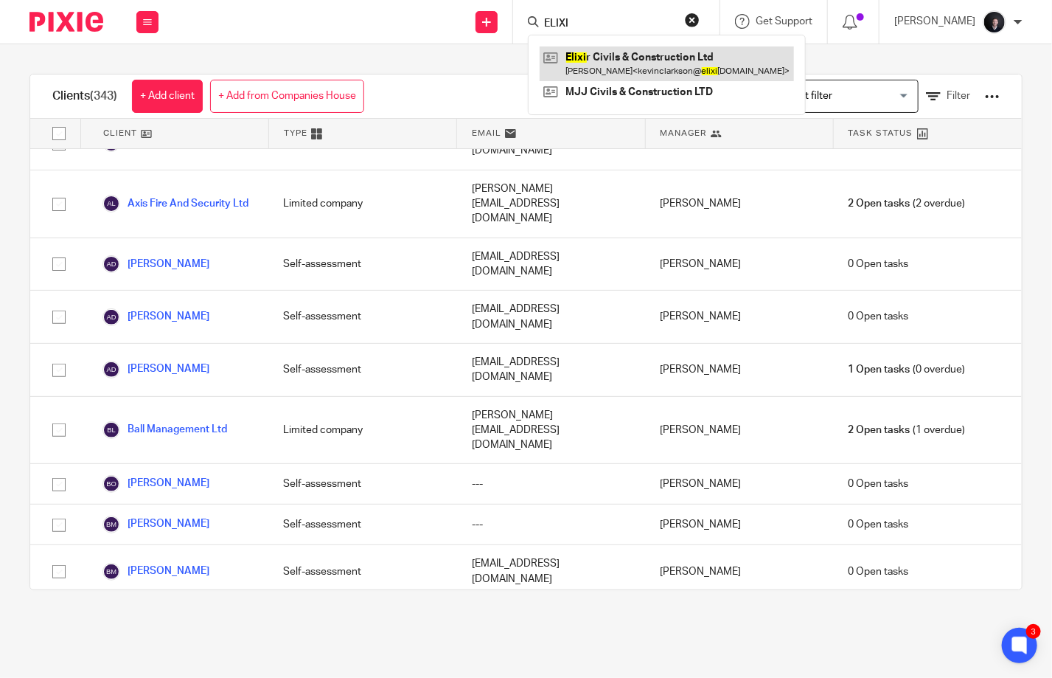
type input "ELIXI"
click at [623, 74] on link at bounding box center [667, 63] width 254 height 34
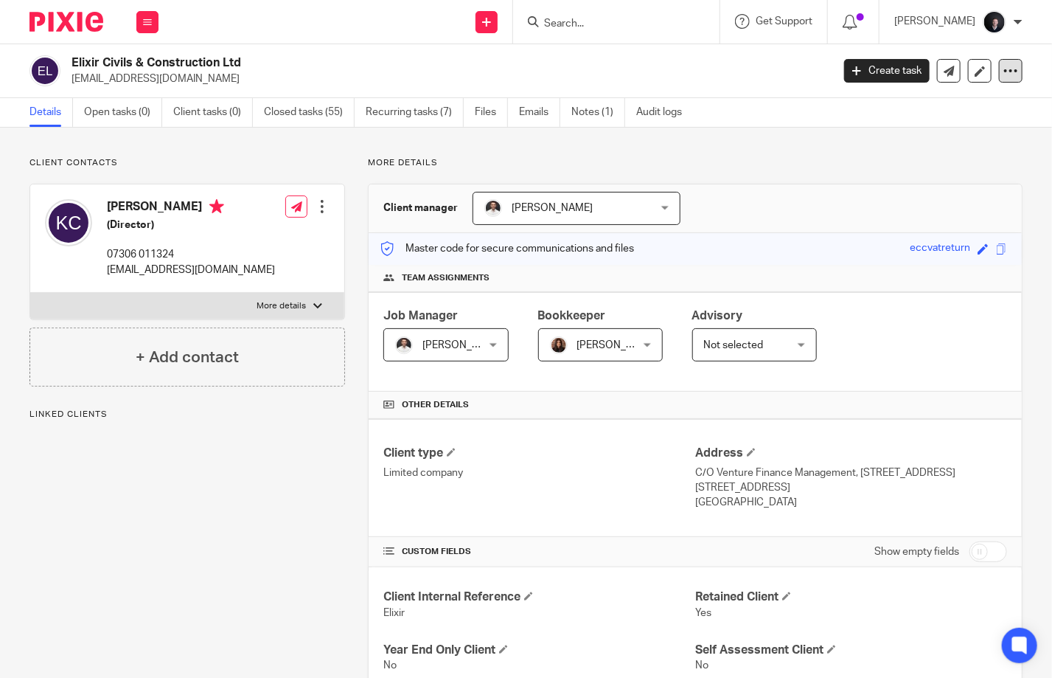
click at [1003, 72] on icon at bounding box center [1010, 70] width 15 height 15
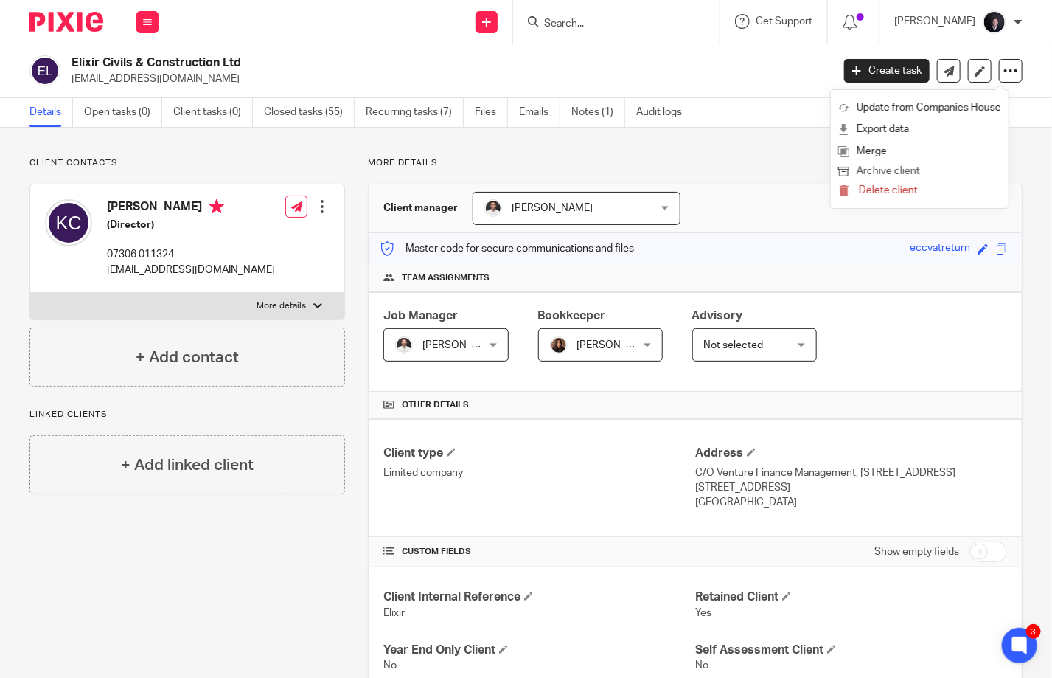
click at [888, 174] on button "Archive client" at bounding box center [919, 171] width 163 height 19
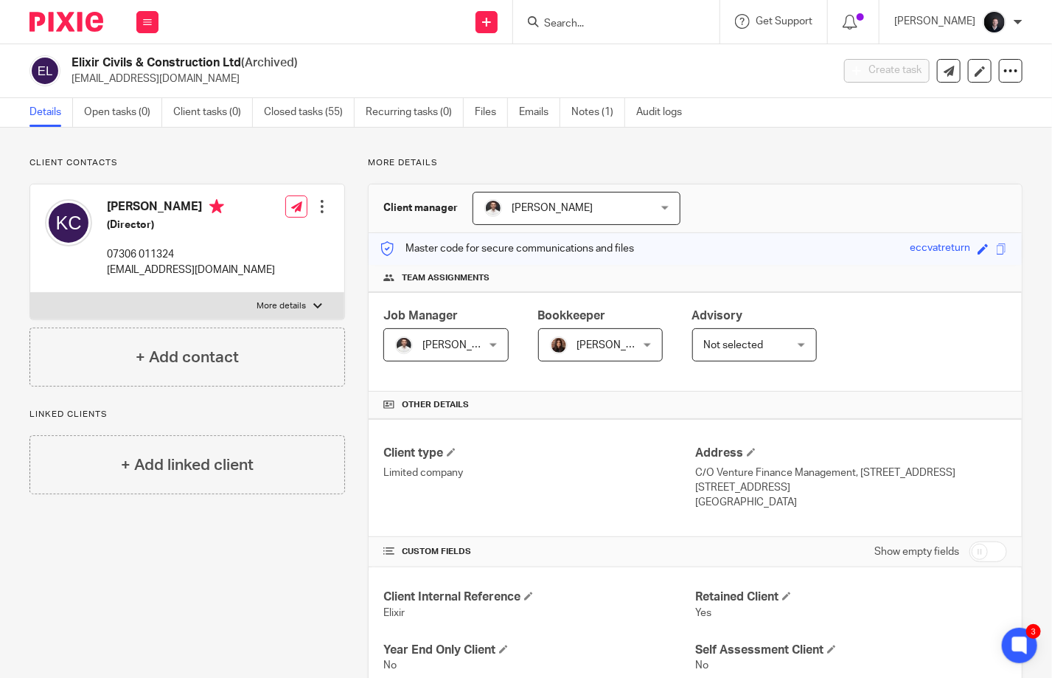
click at [619, 24] on input "Search" at bounding box center [609, 24] width 133 height 13
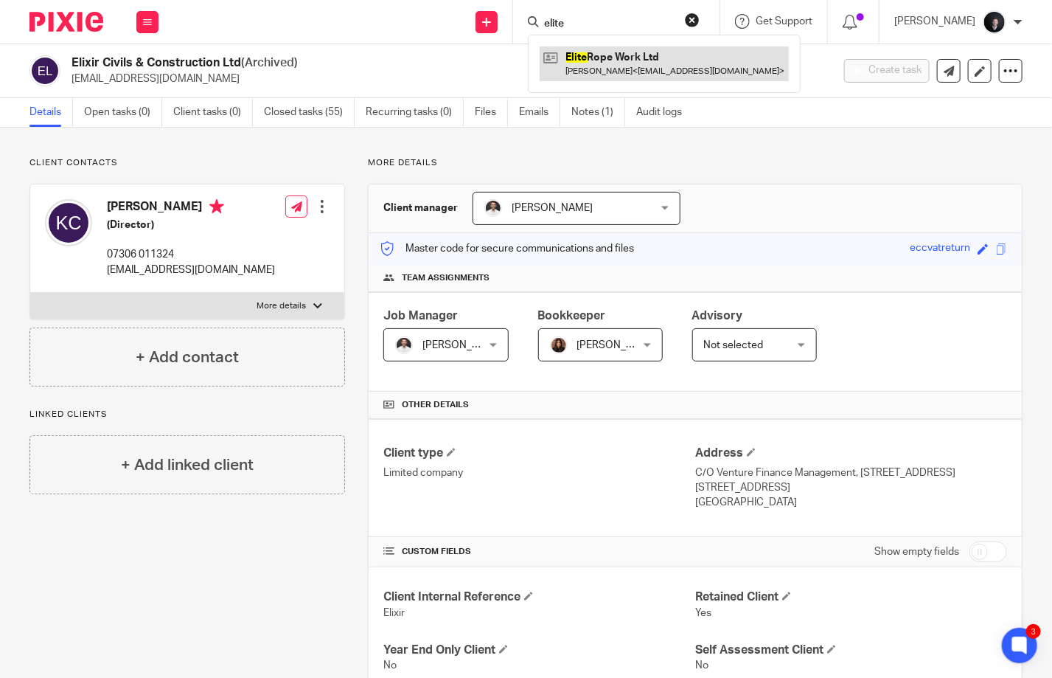
type input "elite"
click at [628, 52] on link at bounding box center [664, 63] width 249 height 34
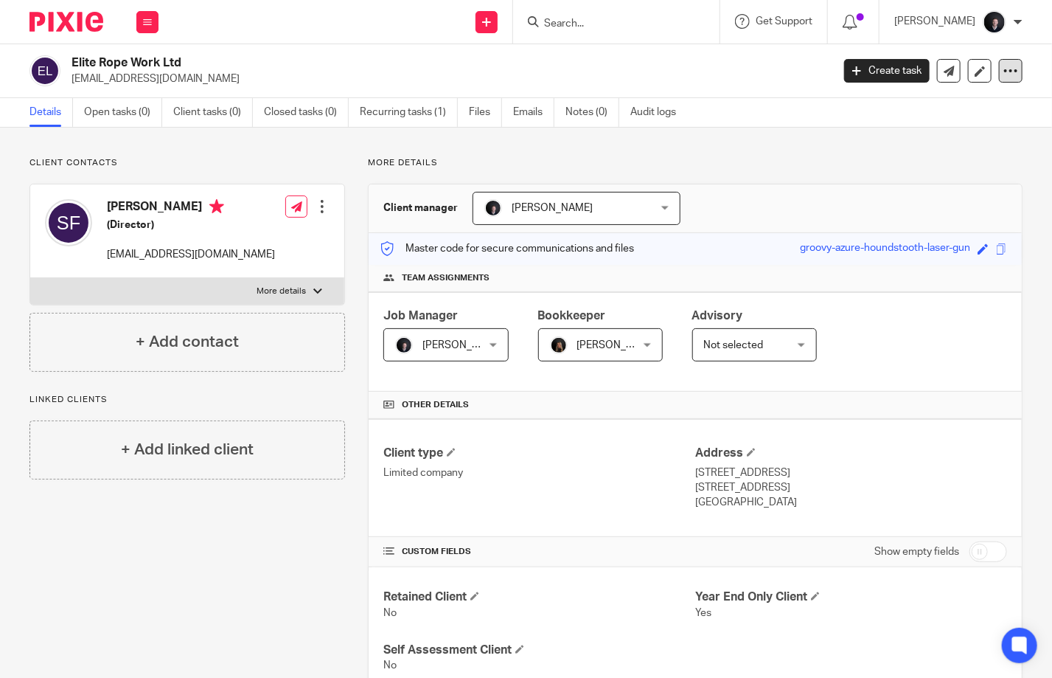
click at [1006, 65] on icon at bounding box center [1010, 70] width 15 height 15
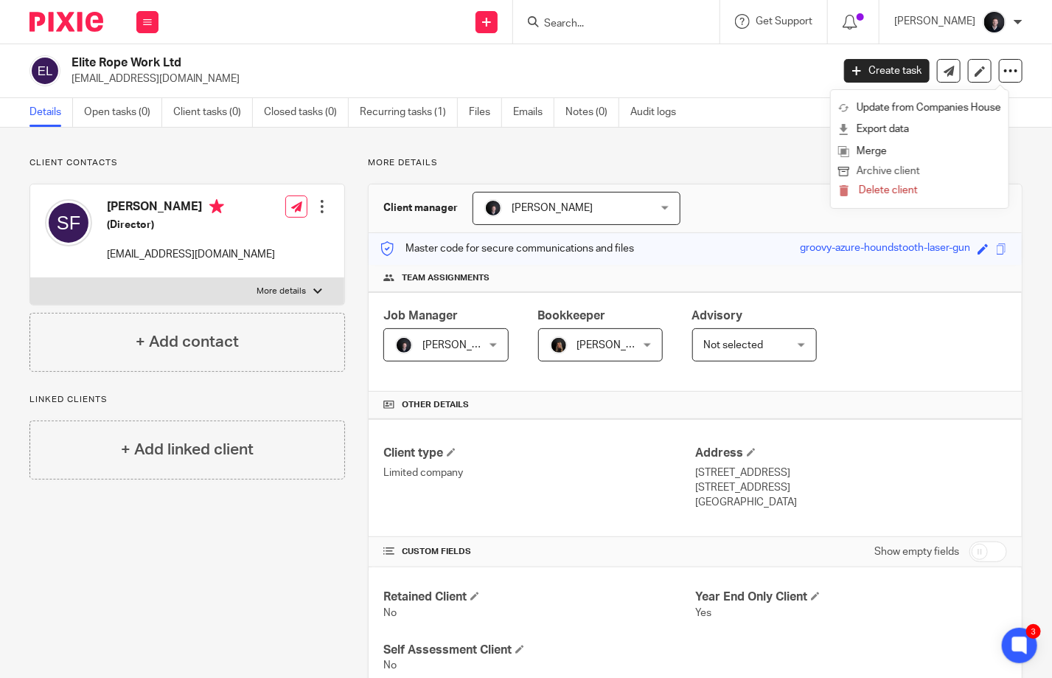
click at [897, 173] on button "Archive client" at bounding box center [919, 171] width 163 height 19
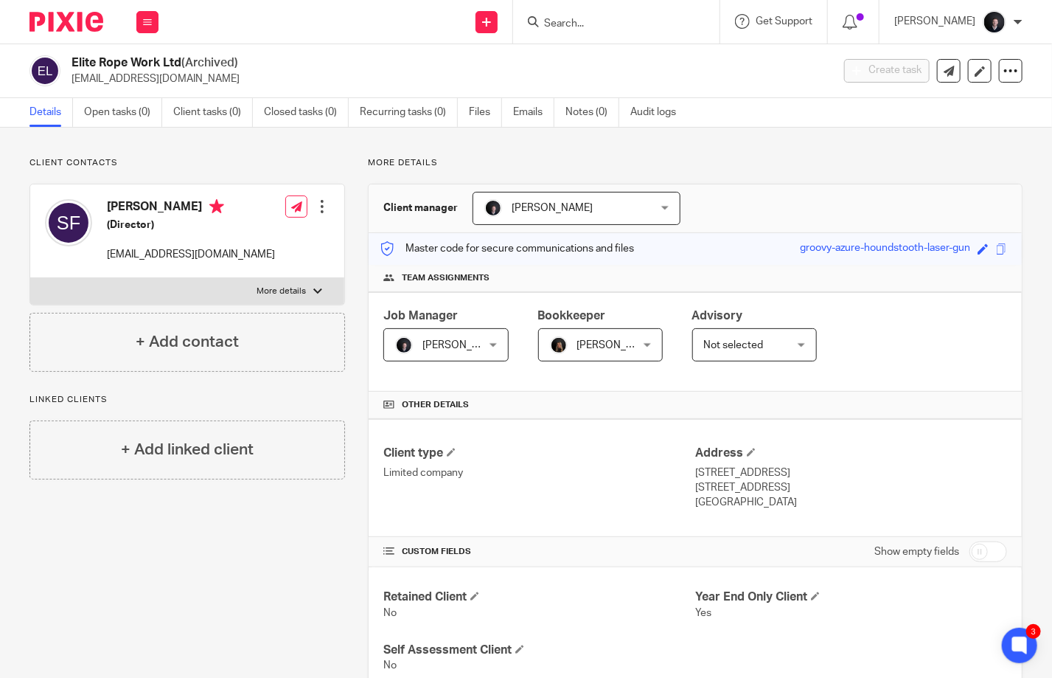
click at [585, 24] on input "Search" at bounding box center [609, 24] width 133 height 13
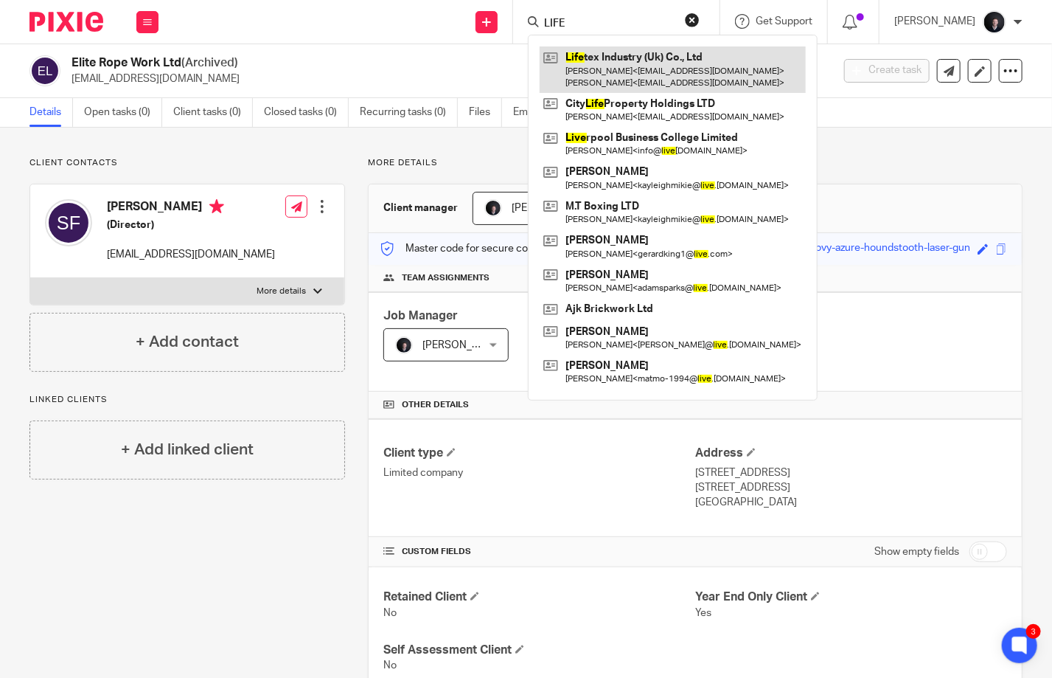
type input "LIFE"
click at [637, 60] on link at bounding box center [673, 69] width 266 height 46
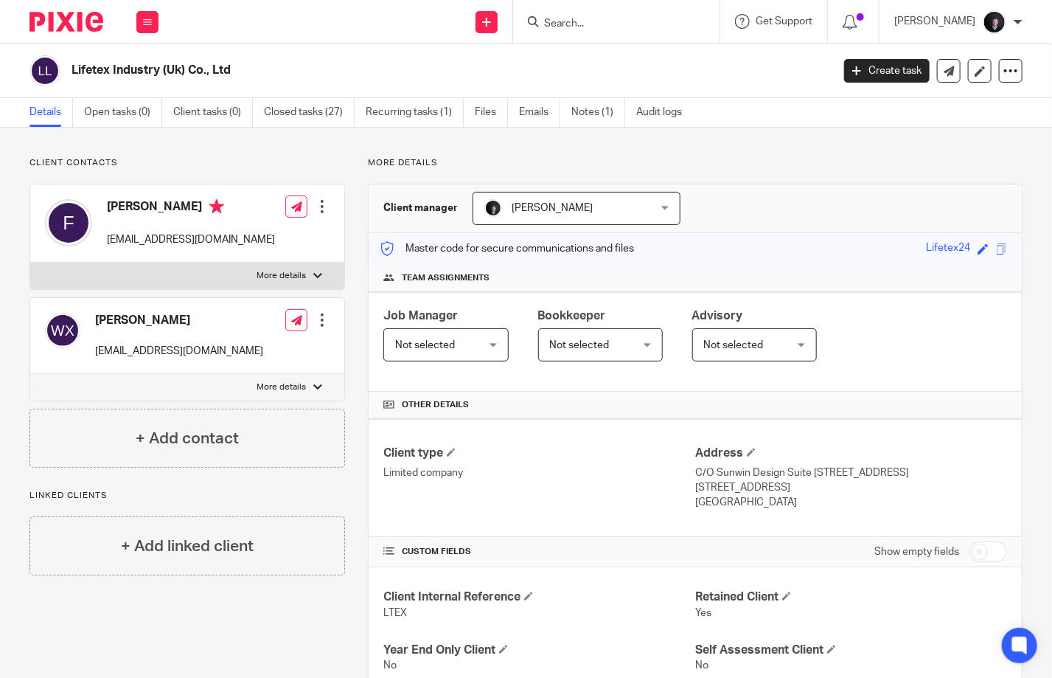
click at [986, 71] on div "Create task Update from Companies House Export data Merge Archive client Delete…" at bounding box center [933, 71] width 178 height 24
click at [999, 70] on div at bounding box center [1011, 71] width 24 height 24
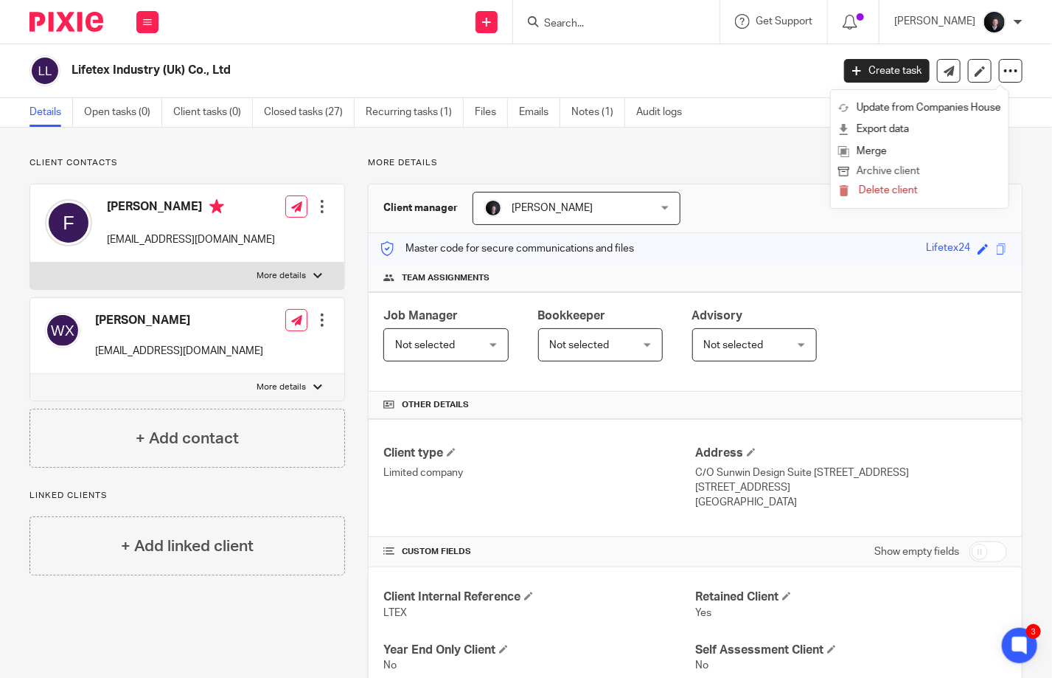
click at [880, 166] on button "Archive client" at bounding box center [919, 171] width 163 height 19
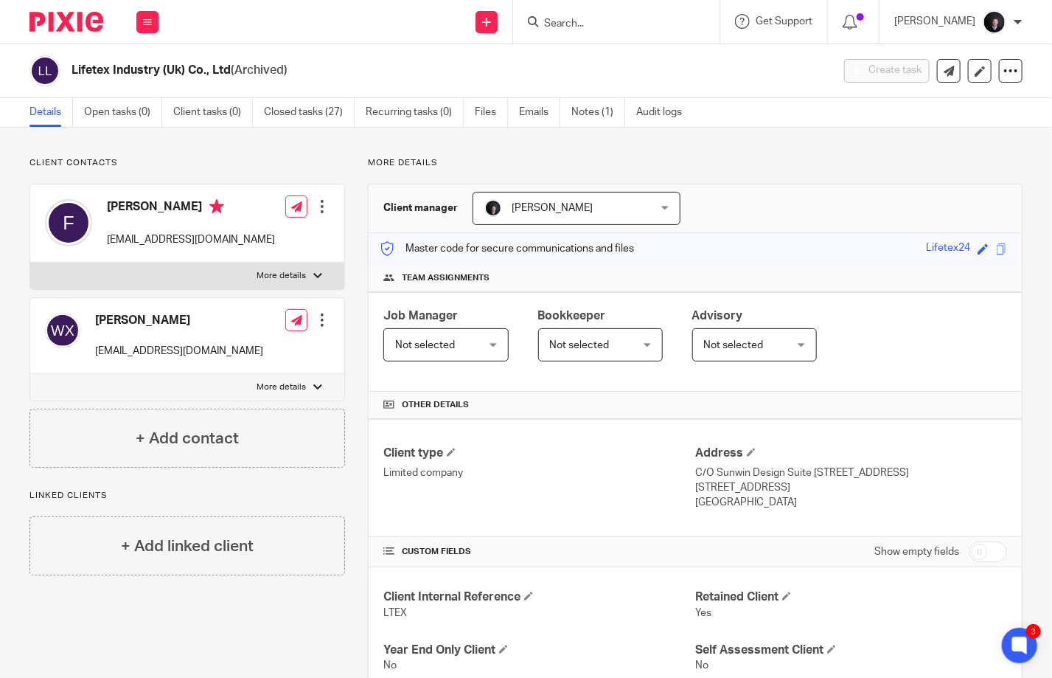
click at [591, 24] on input "Search" at bounding box center [609, 24] width 133 height 13
type input "MJJ"
click at [619, 46] on link at bounding box center [631, 57] width 183 height 22
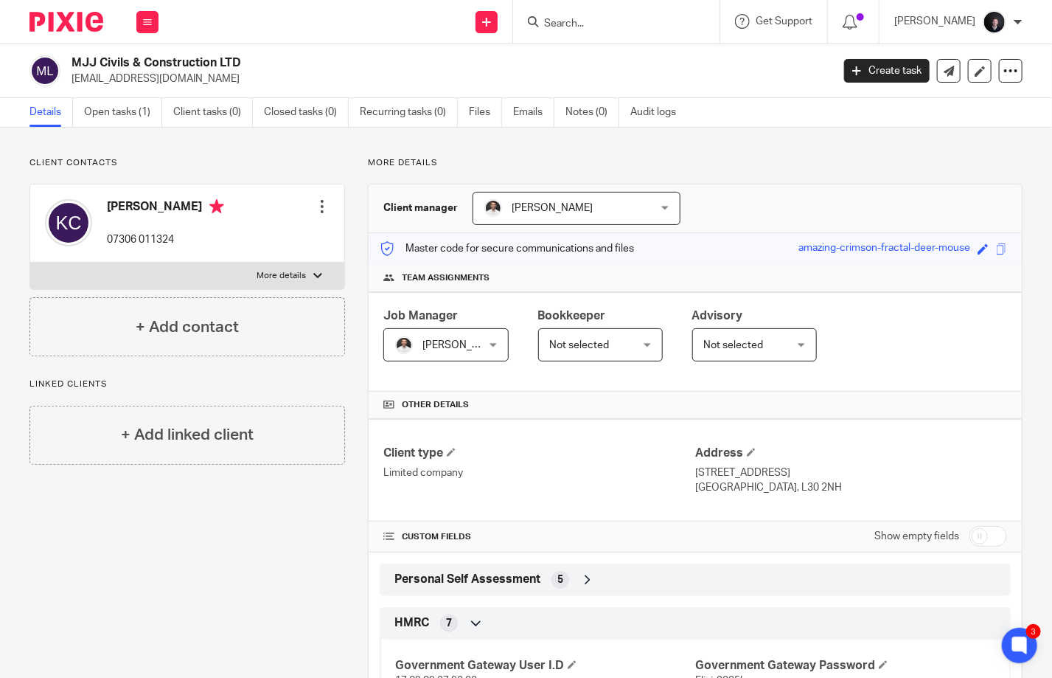
drag, startPoint x: 249, startPoint y: 65, endPoint x: 75, endPoint y: 63, distance: 174.0
click at [75, 63] on h2 "MJJ Civils & Construction LTD" at bounding box center [372, 62] width 600 height 15
copy h2 "MJJ Civils & Construction LTD"
drag, startPoint x: 304, startPoint y: 148, endPoint x: 206, endPoint y: 131, distance: 98.8
click at [299, 148] on div "Client contacts [PERSON_NAME] 07306 011324 Edit contact Create client from cont…" at bounding box center [526, 518] width 1052 height 780
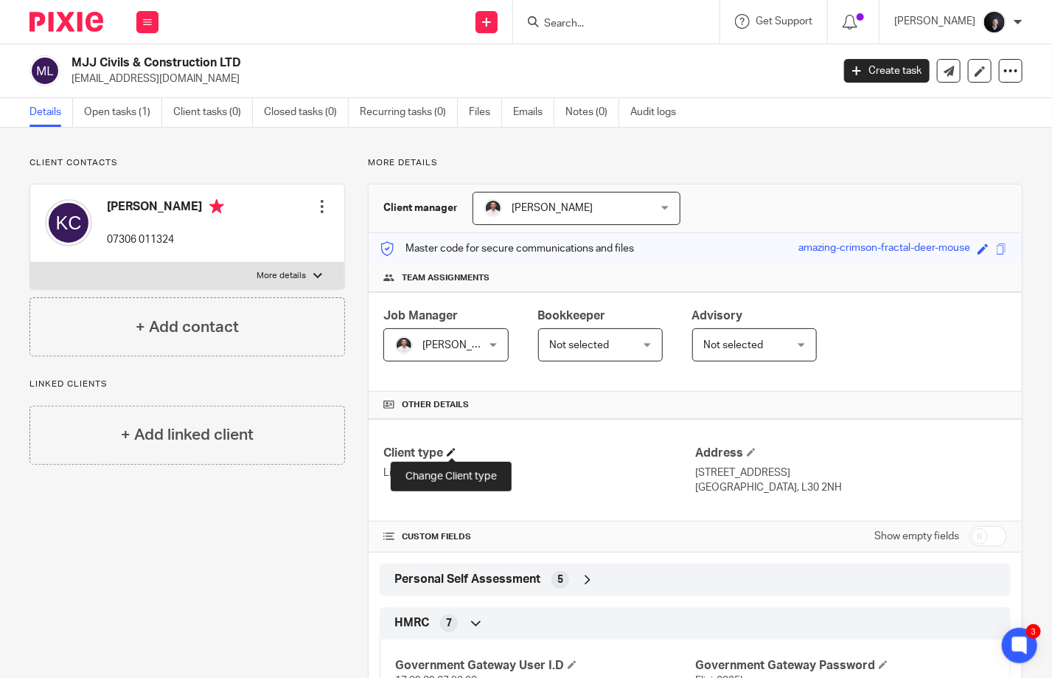
click at [448, 450] on span at bounding box center [451, 452] width 9 height 9
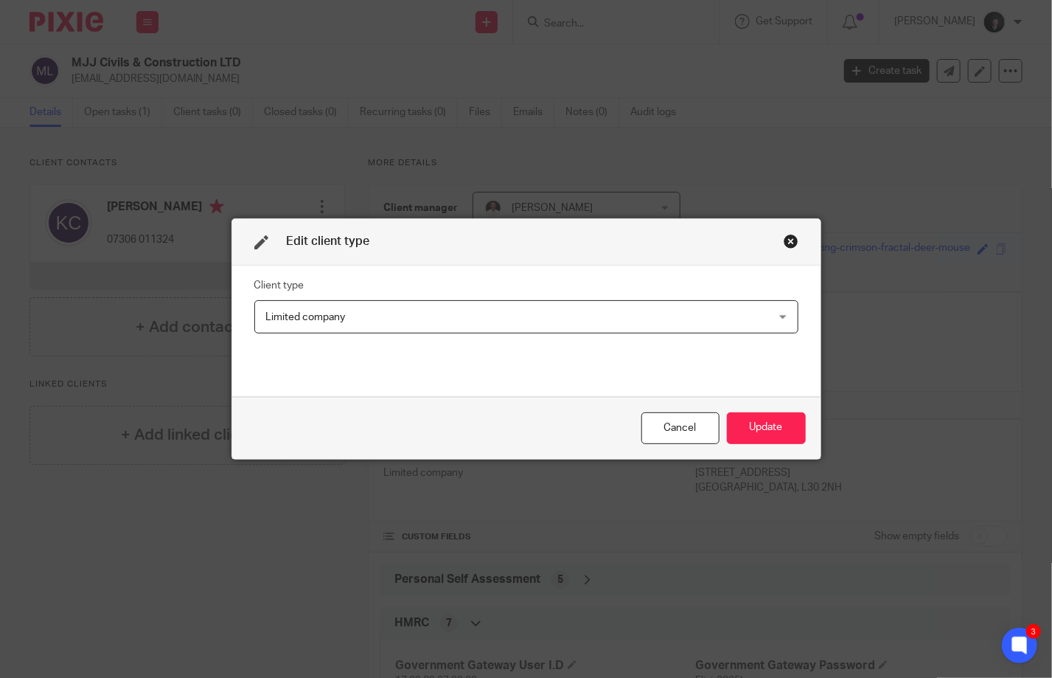
click at [426, 323] on span "Limited company" at bounding box center [478, 316] width 425 height 31
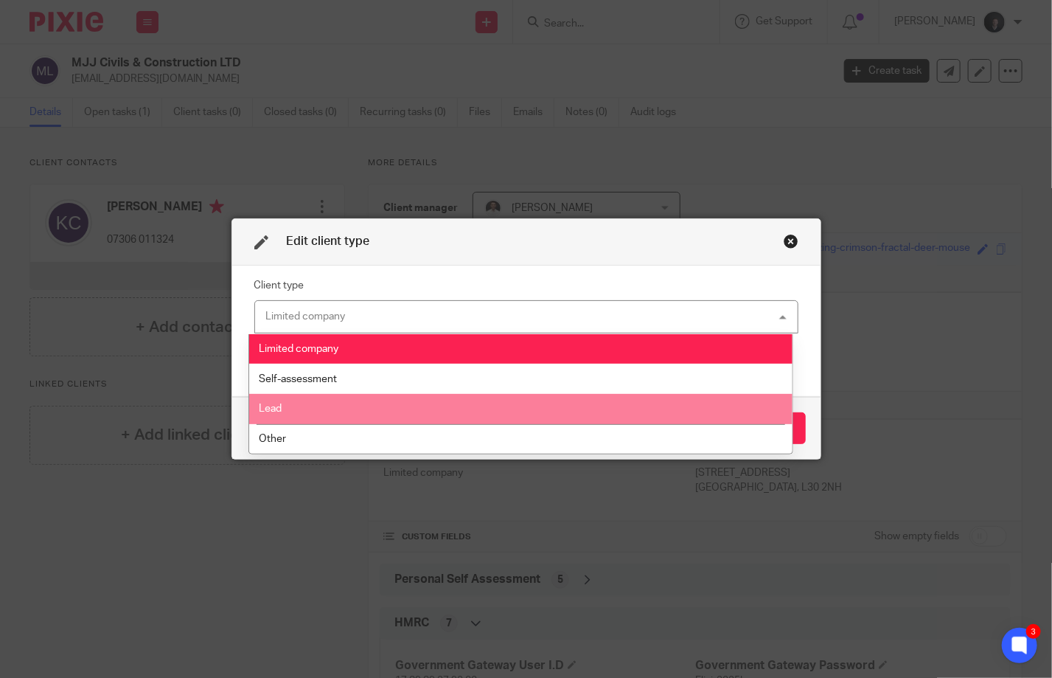
click at [363, 407] on li "Lead" at bounding box center [520, 409] width 543 height 30
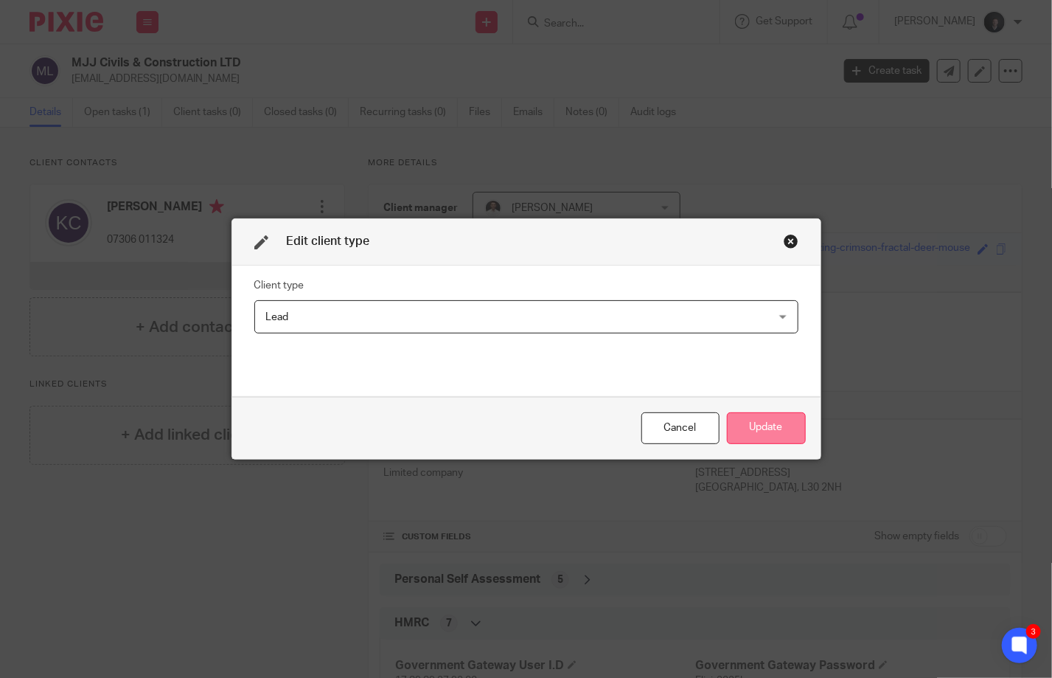
click at [767, 428] on button "Update" at bounding box center [766, 428] width 79 height 32
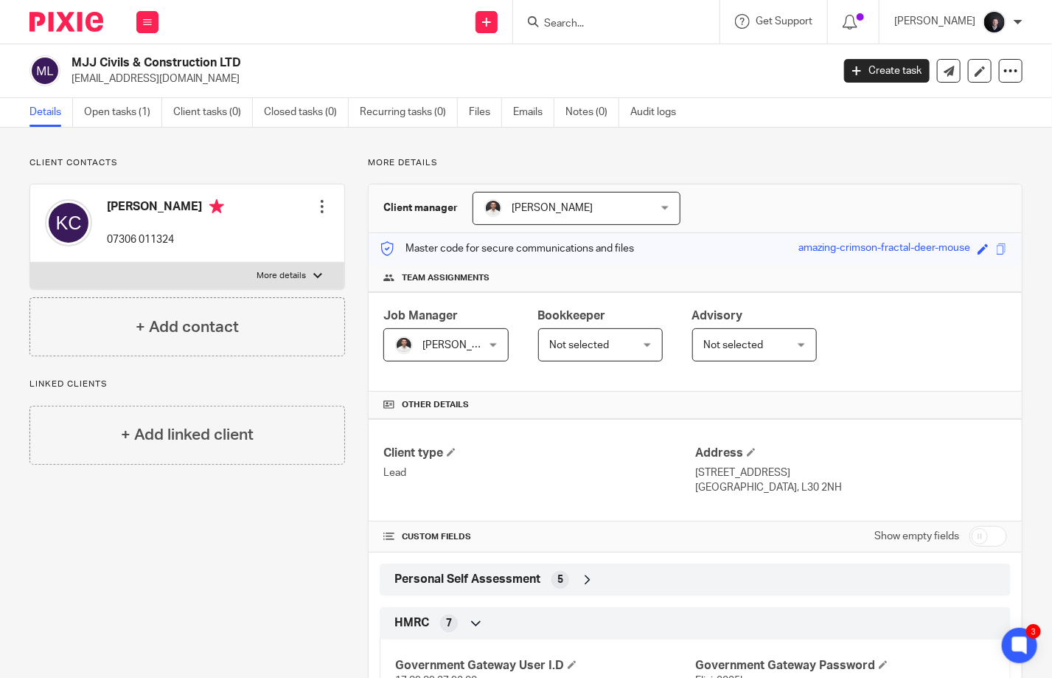
click at [612, 14] on form at bounding box center [621, 22] width 157 height 18
click at [607, 24] on input "Search" at bounding box center [609, 24] width 133 height 13
type input "jjb"
